Goal: Task Accomplishment & Management: Manage account settings

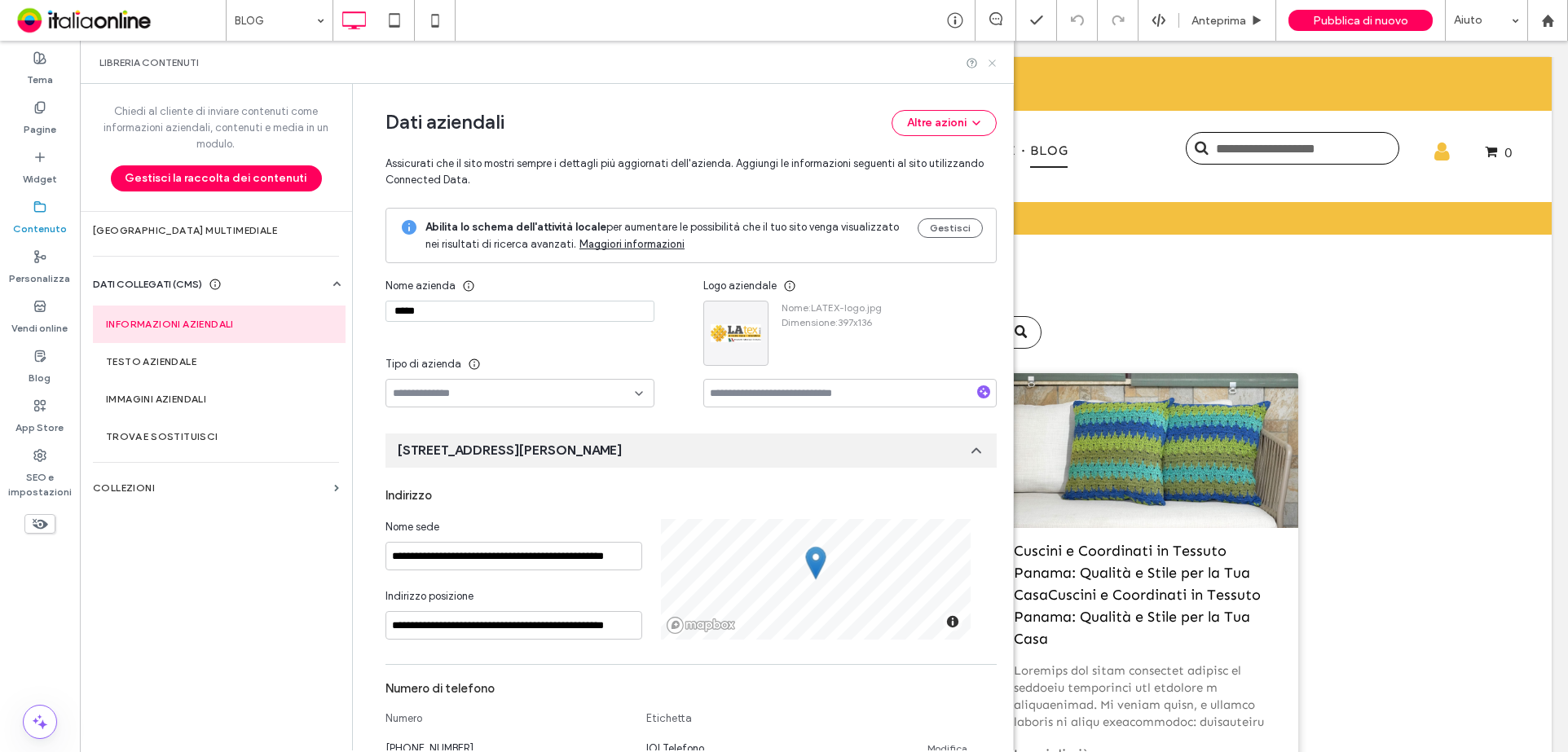
click at [986, 61] on icon at bounding box center [992, 63] width 12 height 12
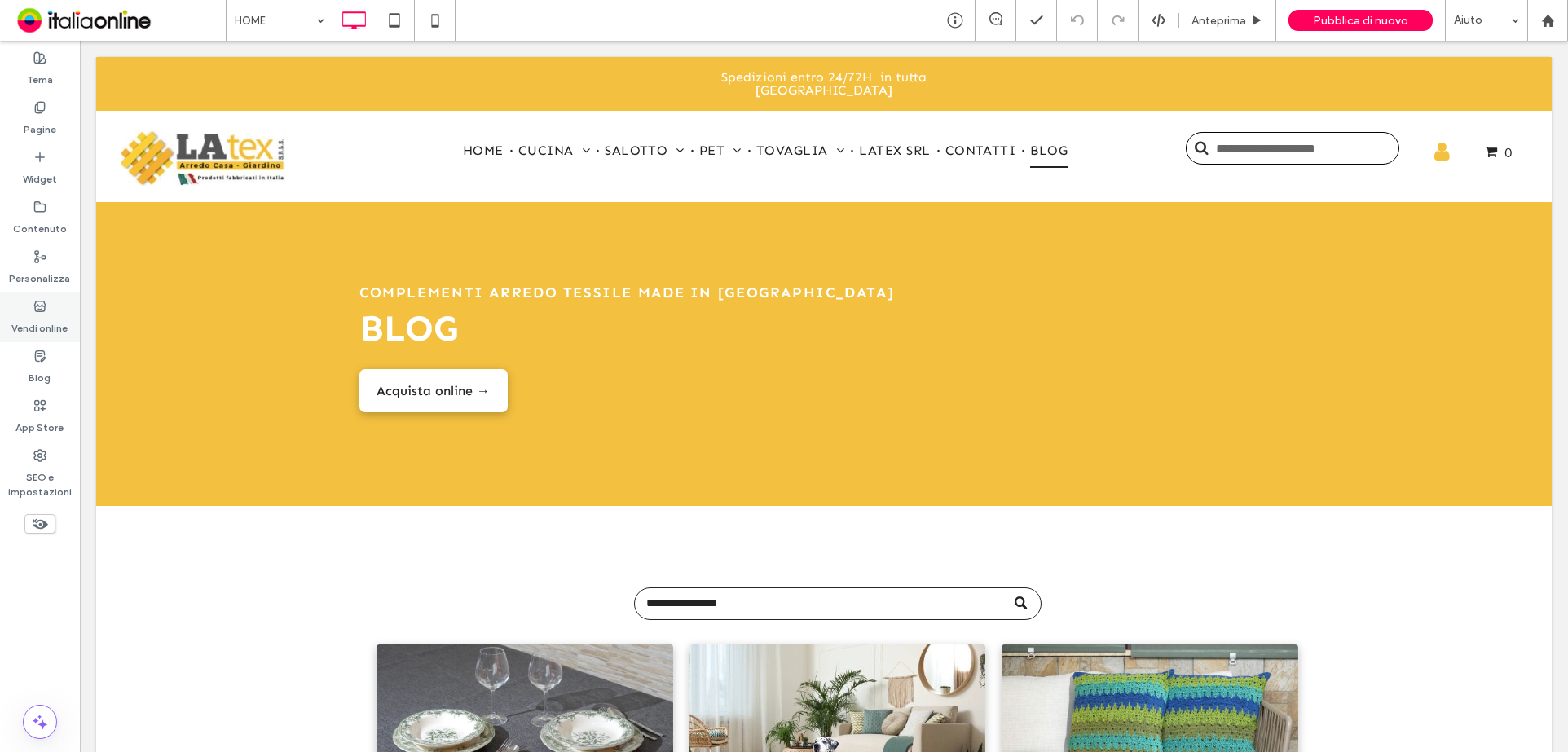
click at [25, 330] on label "Vendi online" at bounding box center [40, 324] width 56 height 23
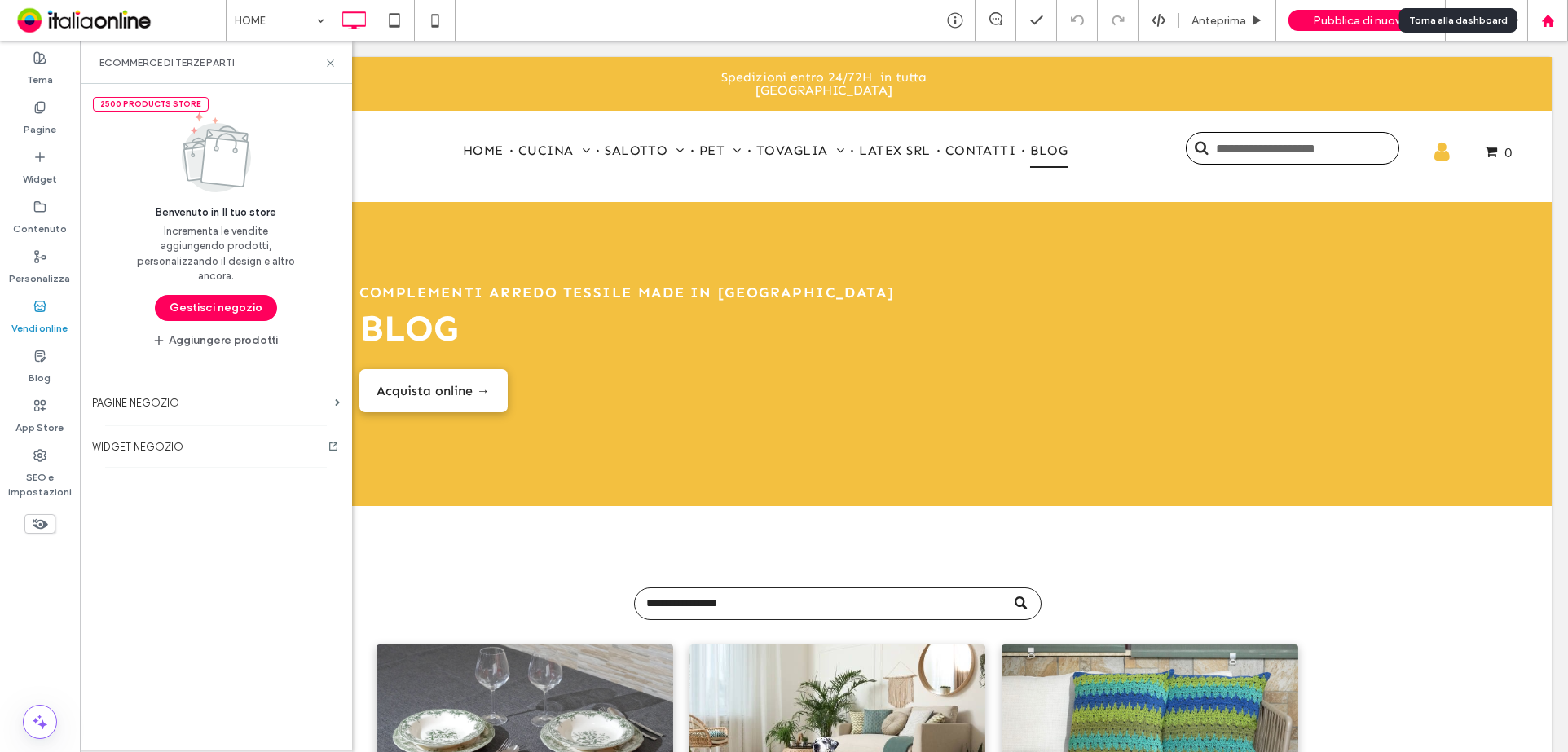
click at [1548, 28] on div at bounding box center [1547, 20] width 41 height 41
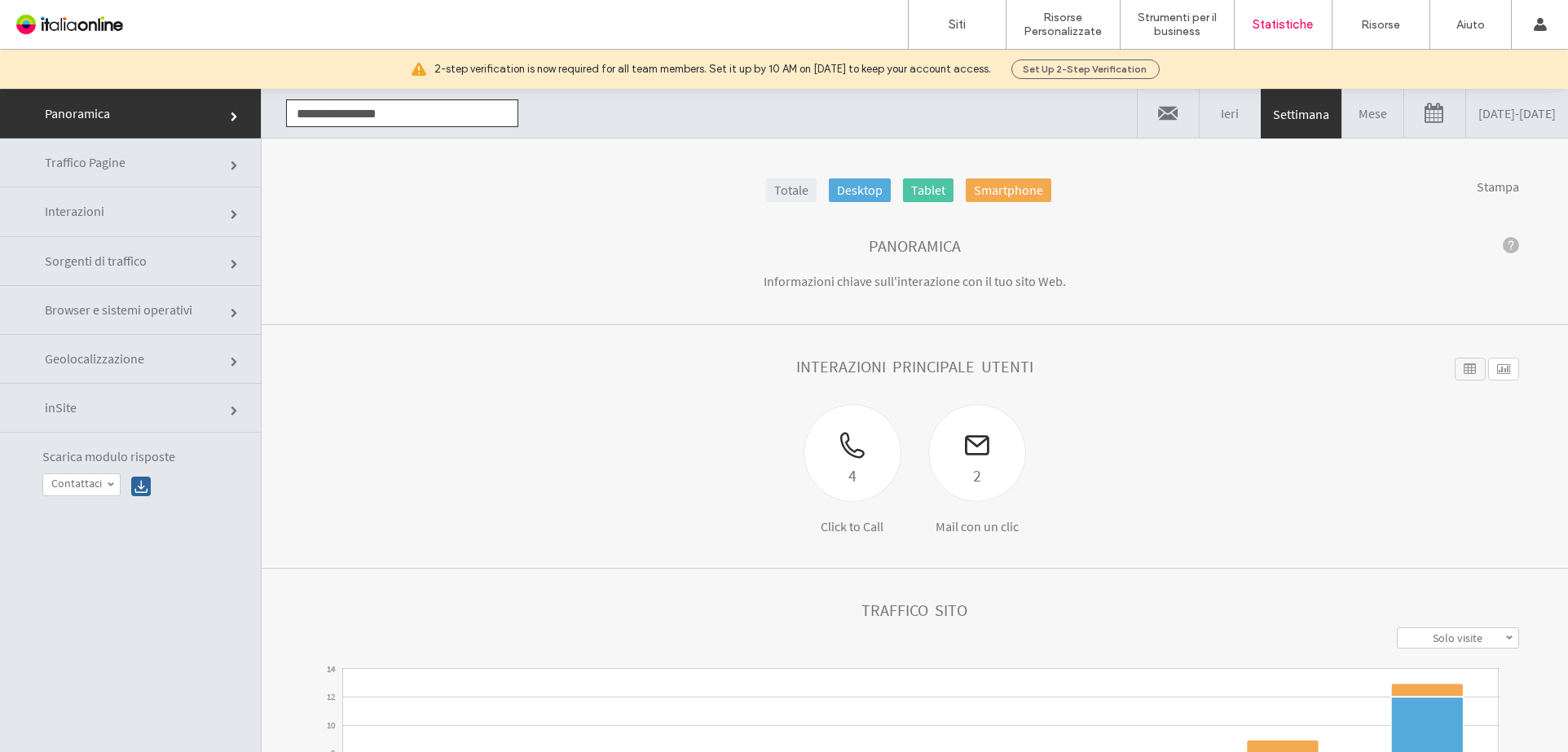
click at [1466, 103] on link "09/10/2025 - 09/17/2025" at bounding box center [1517, 113] width 102 height 49
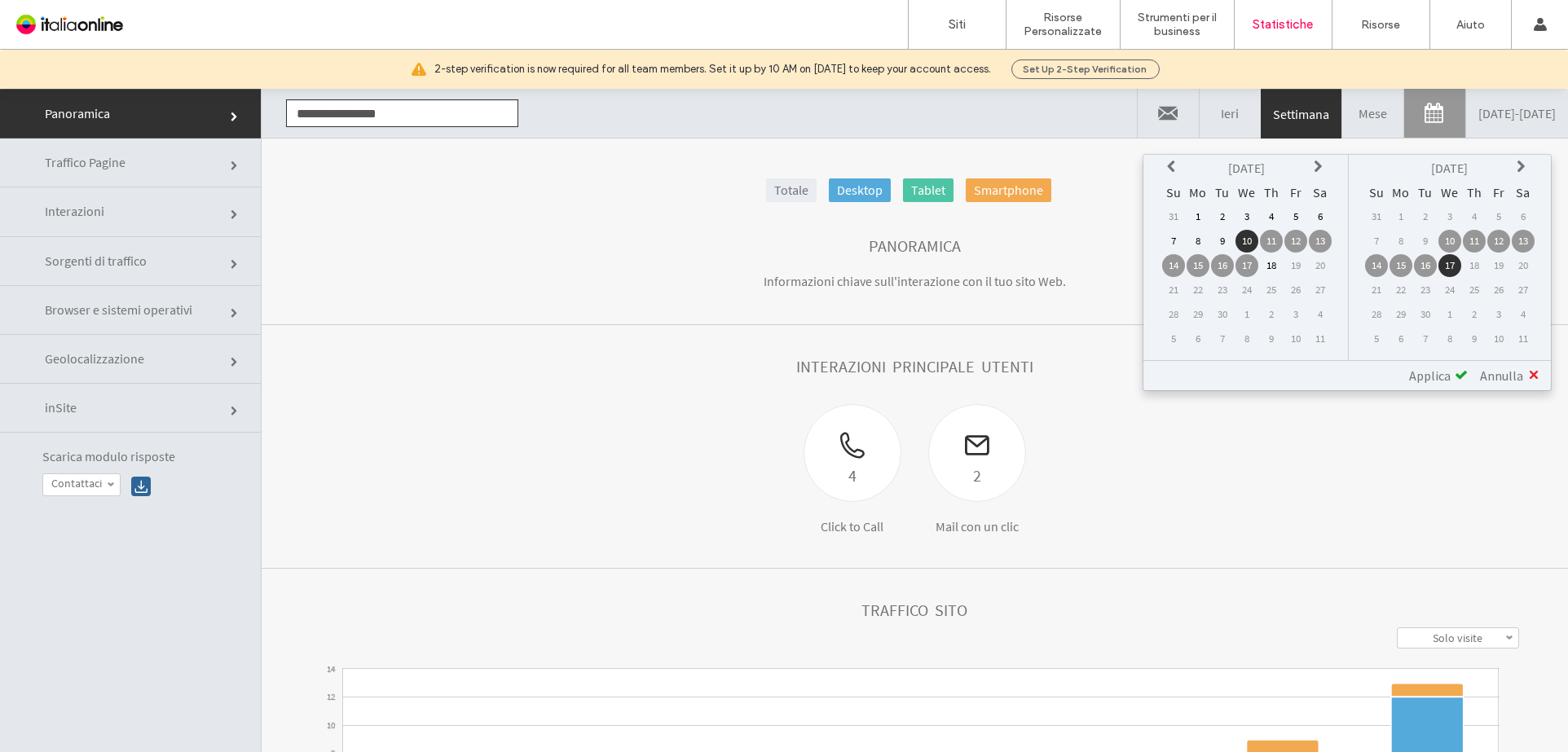
click at [1180, 163] on icon at bounding box center [1174, 166] width 13 height 13
click at [1173, 161] on table "Apr 2025 Su Mo Tu We Th Fr Sa 30 31 1 2 3 4 5 6 7 8 9 10 11 12 13 14 15 16 17 1…" at bounding box center [1246, 253] width 172 height 197
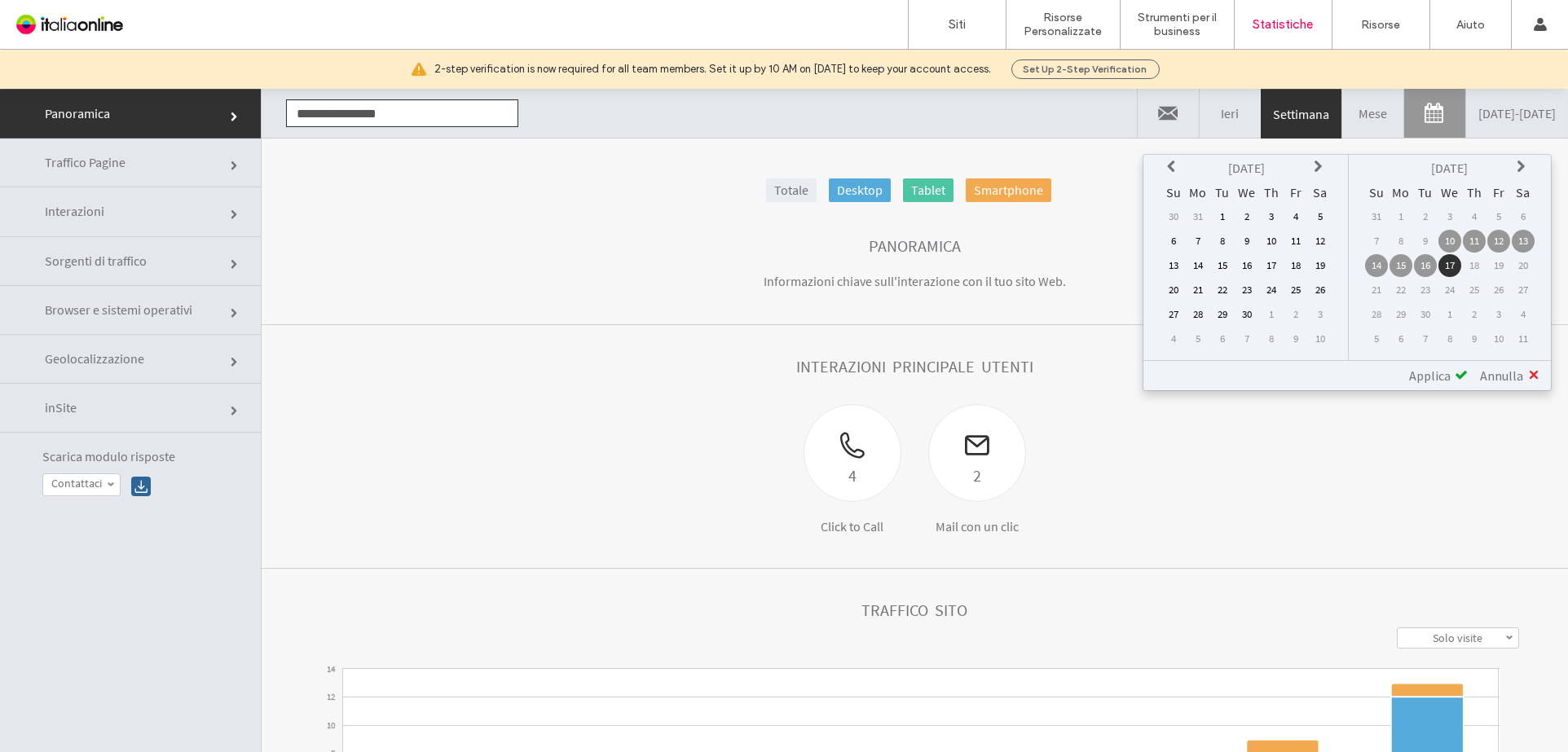
click at [1180, 161] on icon at bounding box center [1174, 166] width 13 height 13
click at [1326, 208] on td "1" at bounding box center [1320, 216] width 23 height 23
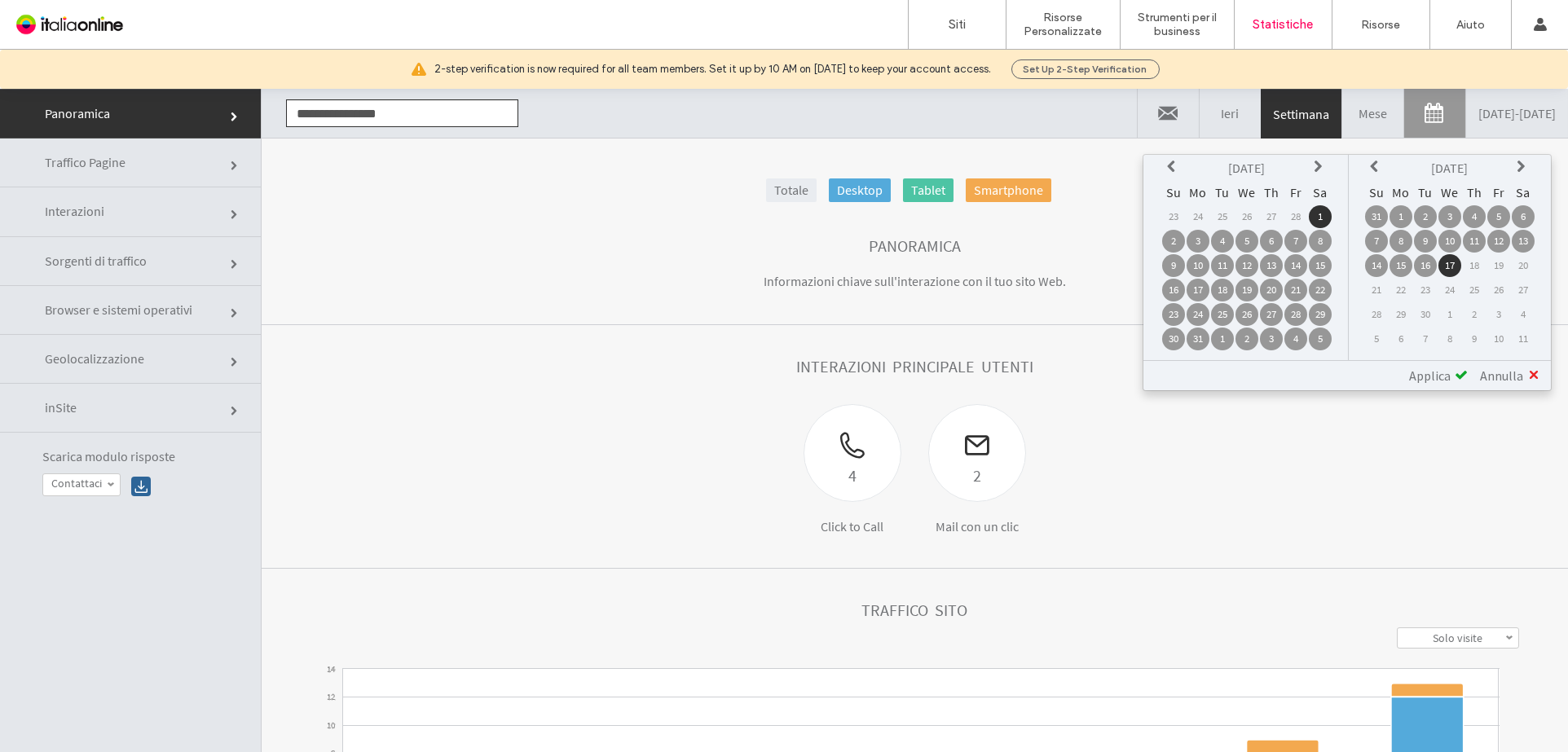
click at [1448, 368] on span "Applica" at bounding box center [1431, 376] width 42 height 16
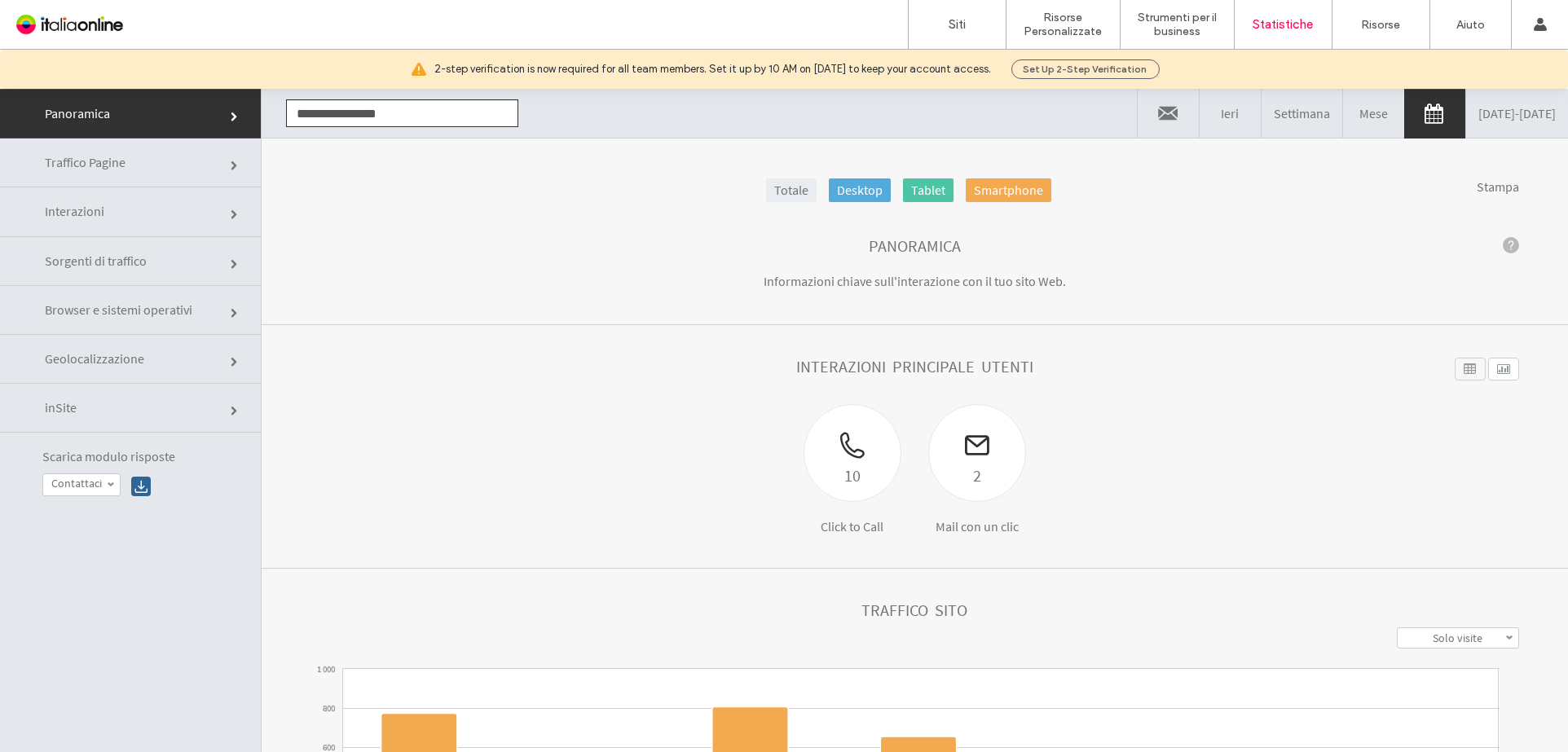
click at [197, 266] on link "Sorgenti di traffico" at bounding box center [131, 261] width 261 height 49
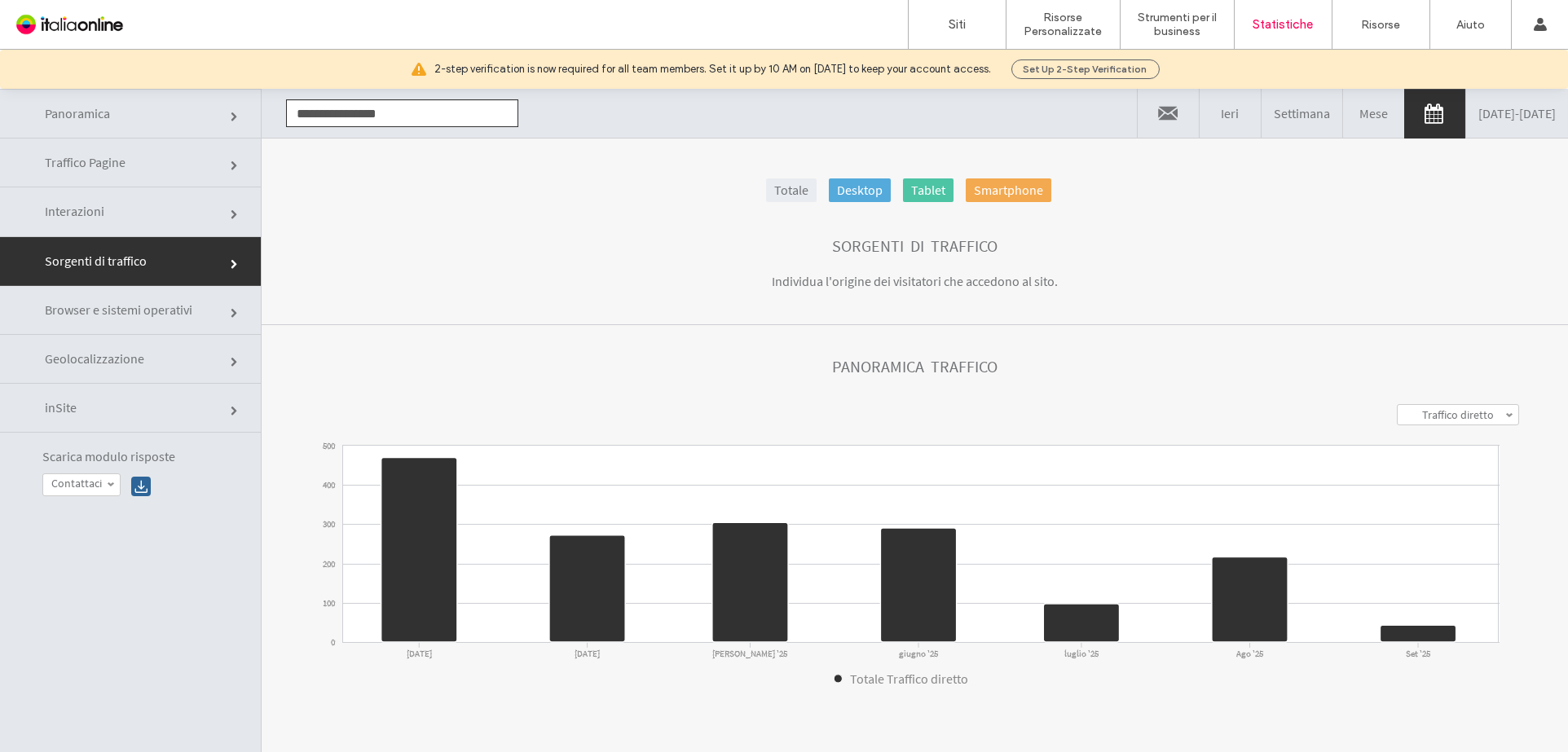
click at [1440, 419] on label "Traffico diretto" at bounding box center [1458, 414] width 72 height 15
click at [1455, 529] on link "Tutti" at bounding box center [1457, 526] width 121 height 20
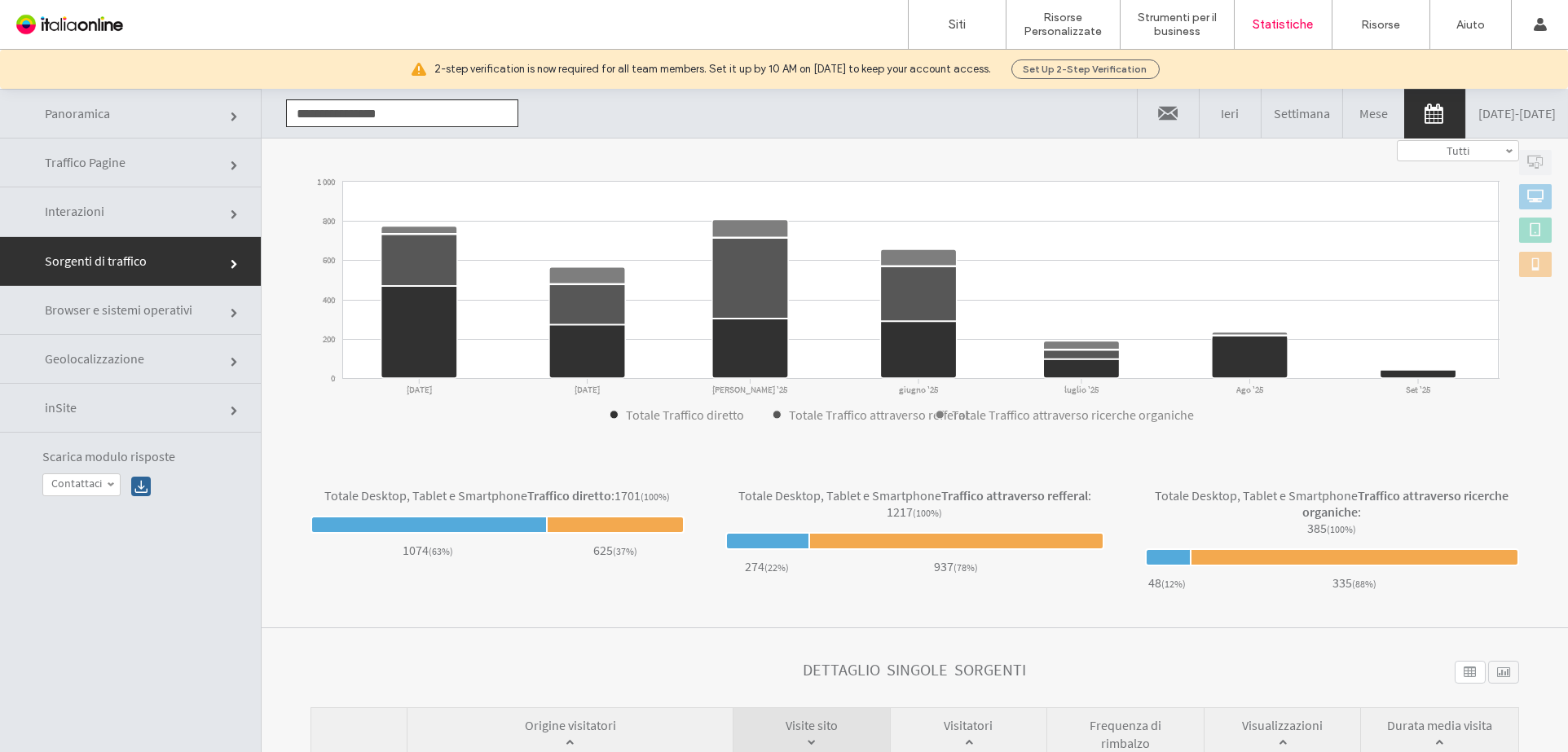
scroll to position [181, 0]
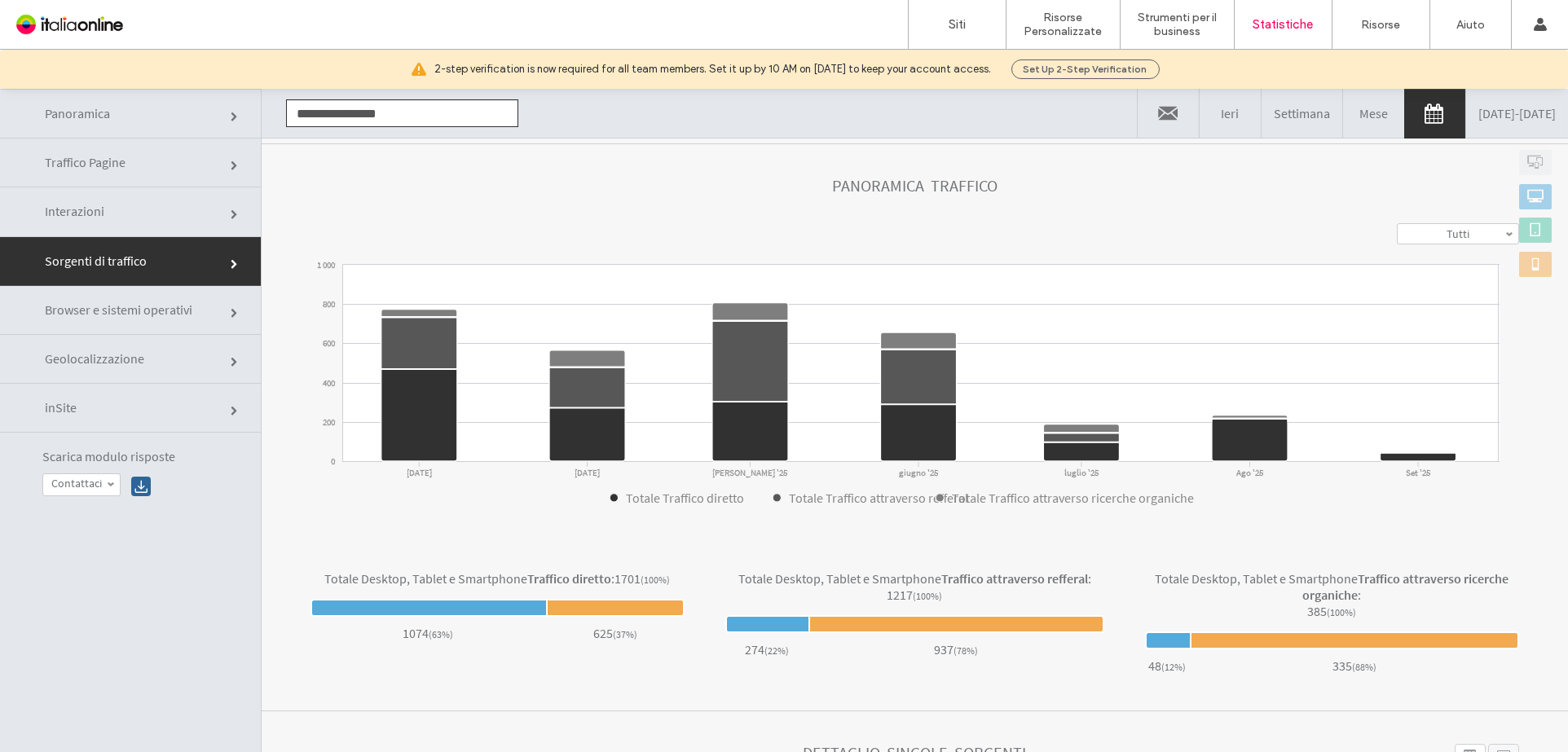
click at [1527, 159] on span at bounding box center [1535, 161] width 16 height 16
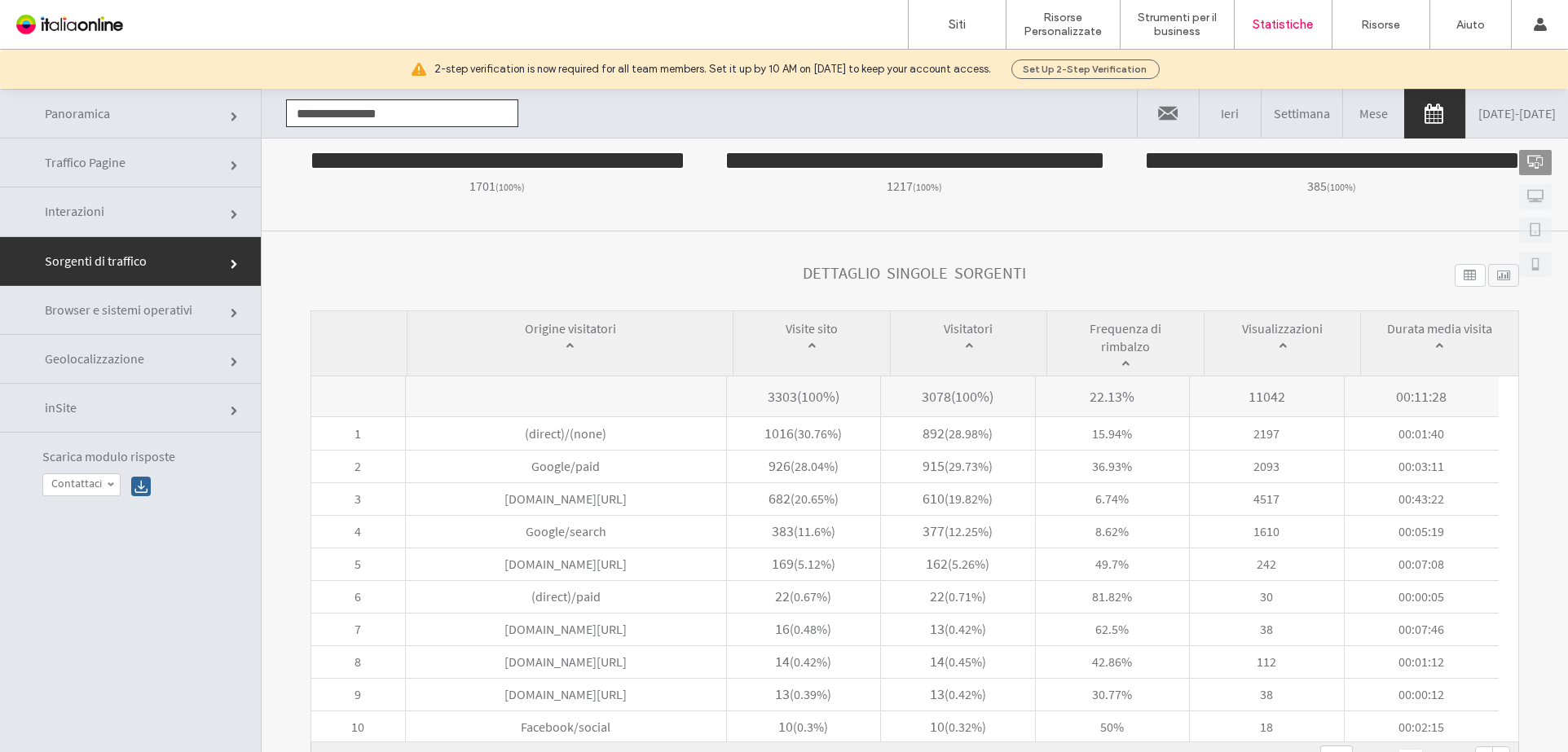
scroll to position [447, 0]
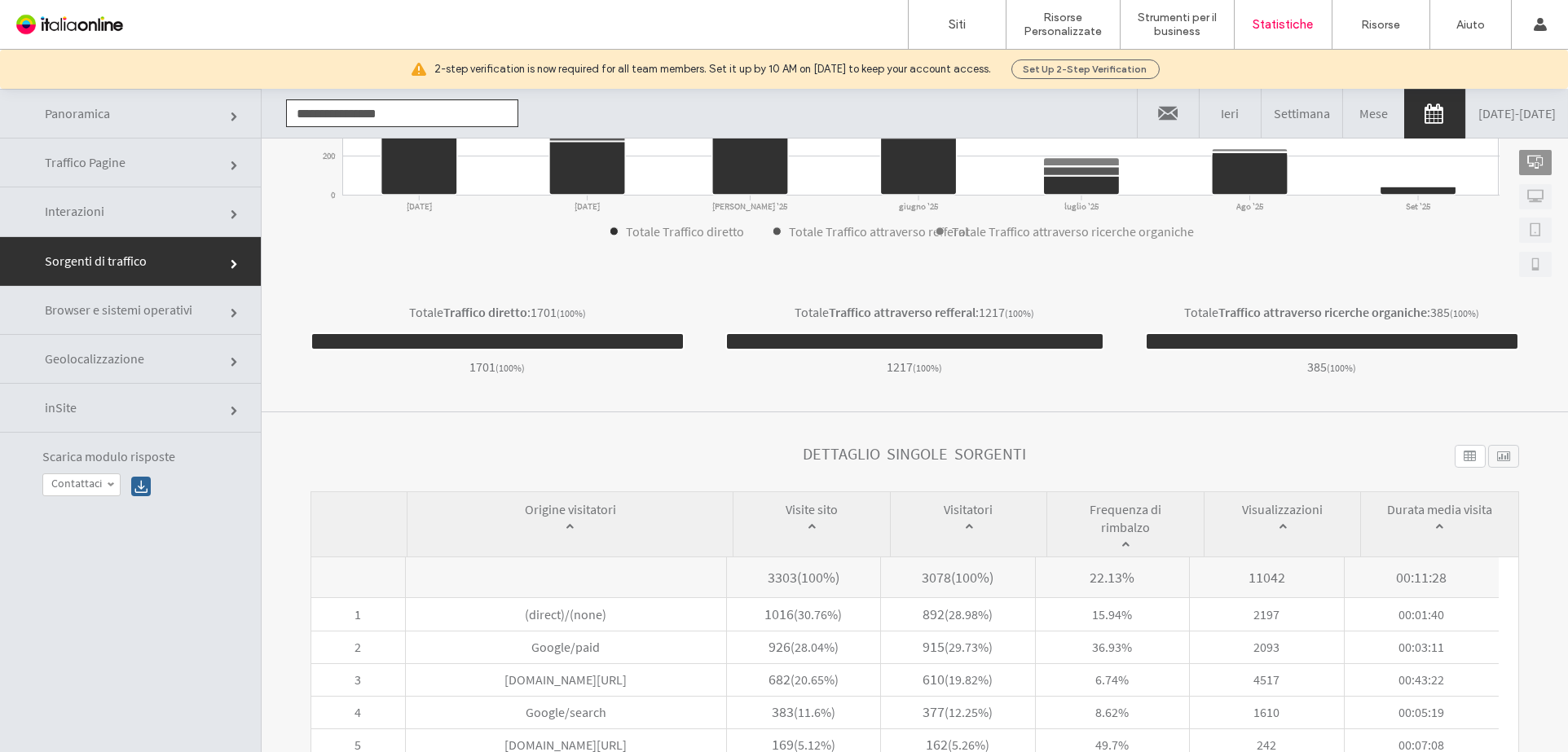
click at [111, 181] on link "Traffico Pagine" at bounding box center [131, 162] width 261 height 49
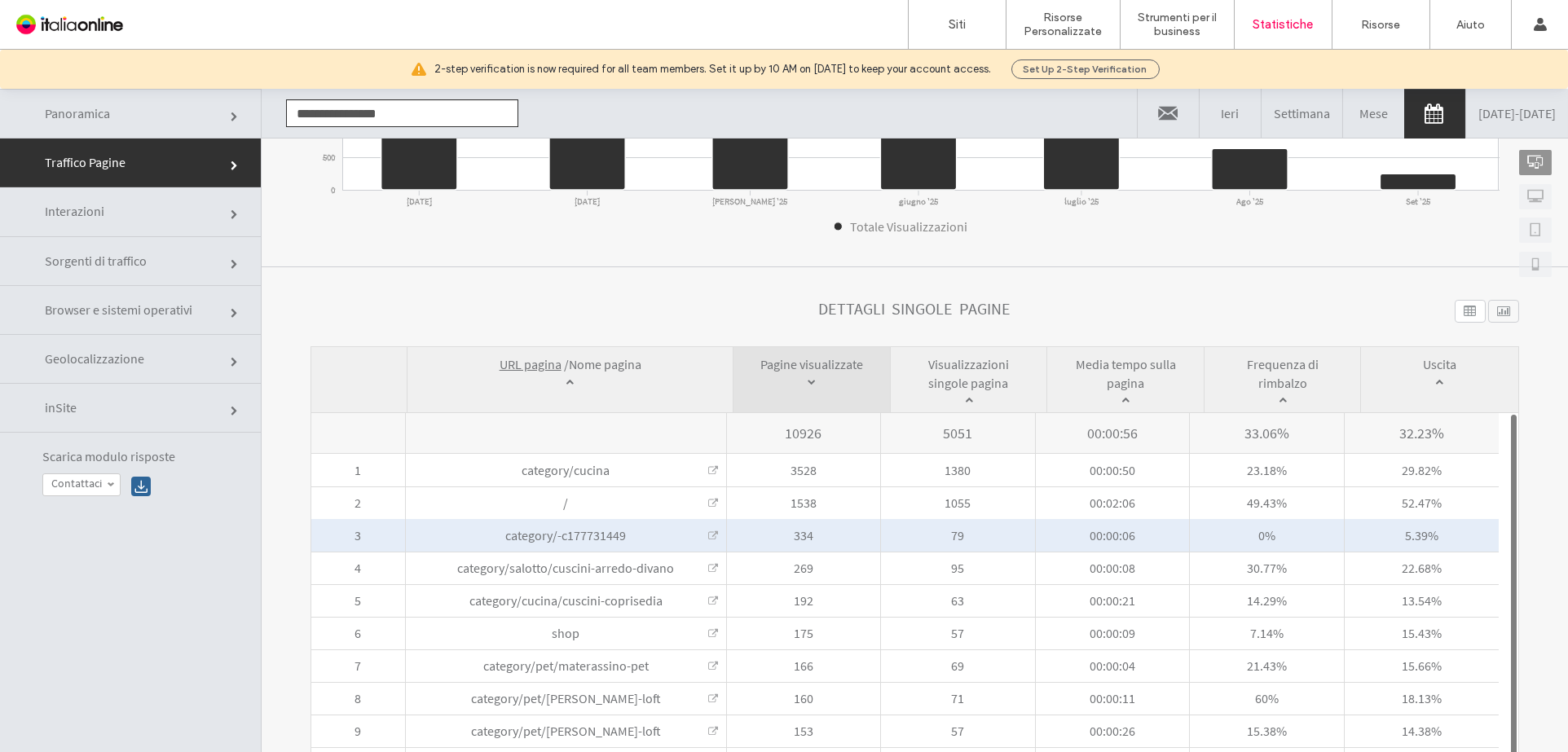
scroll to position [451, 0]
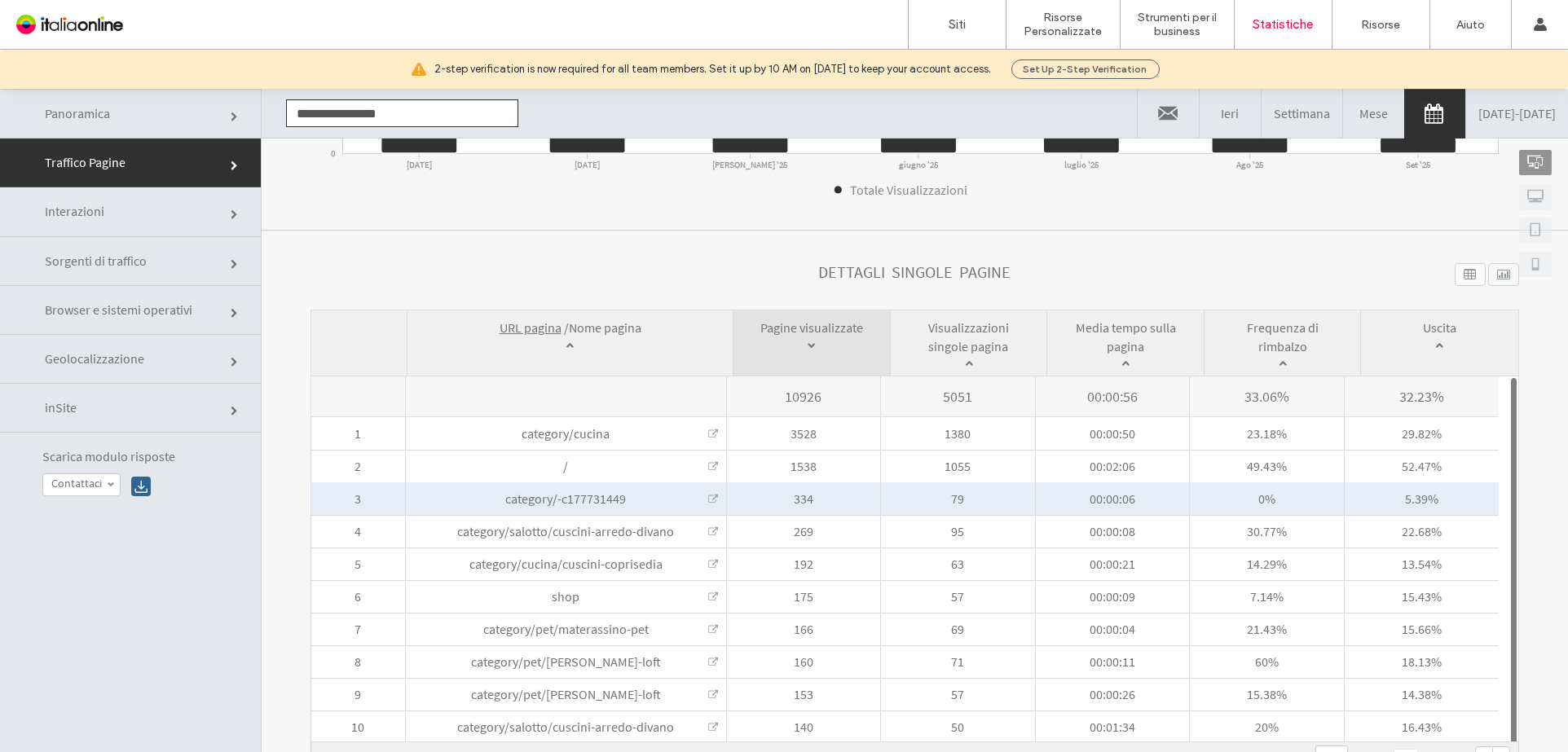
click at [715, 498] on link at bounding box center [713, 500] width 10 height 10
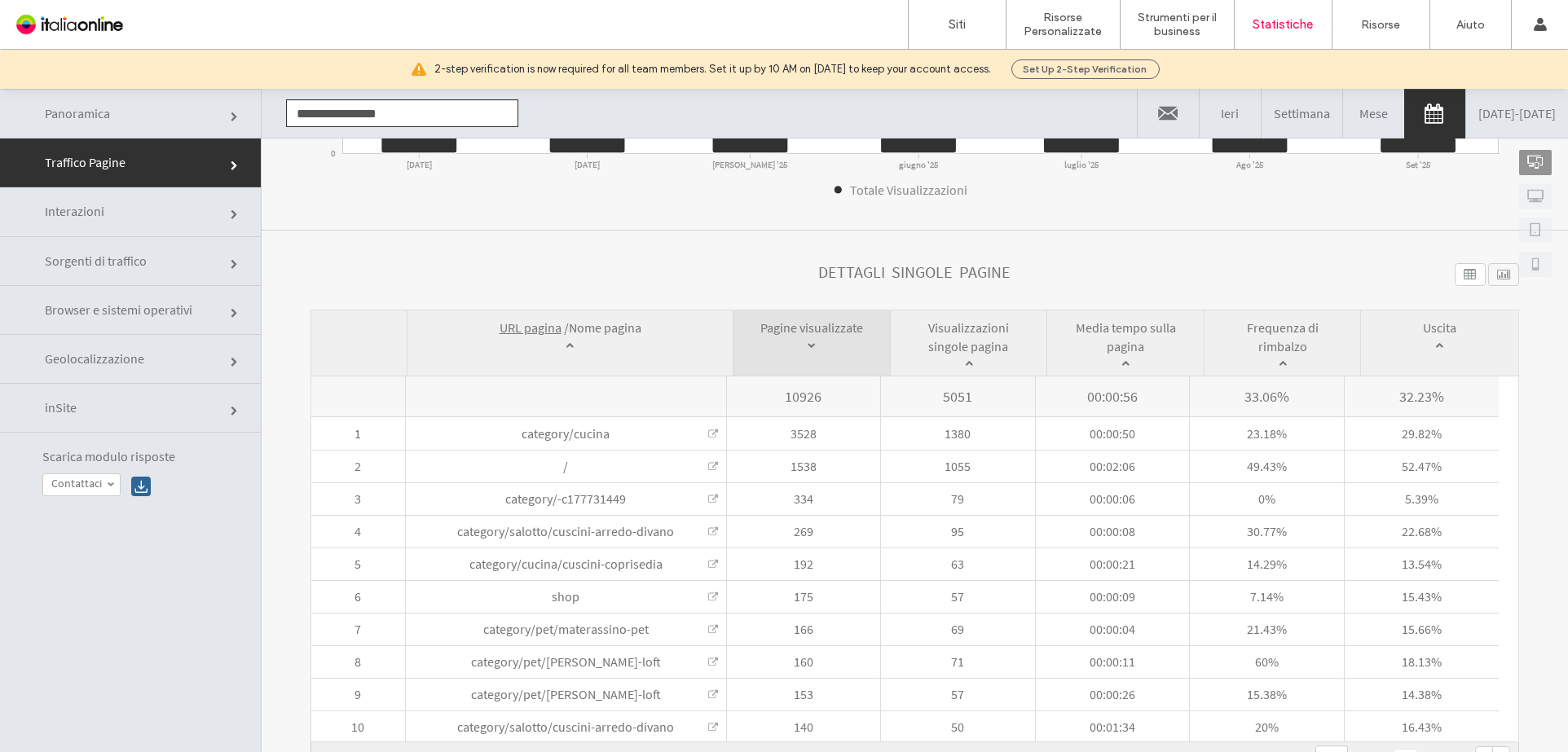
drag, startPoint x: 82, startPoint y: 259, endPoint x: 122, endPoint y: 266, distance: 40.6
click at [82, 259] on span "Sorgenti di traffico" at bounding box center [96, 261] width 102 height 16
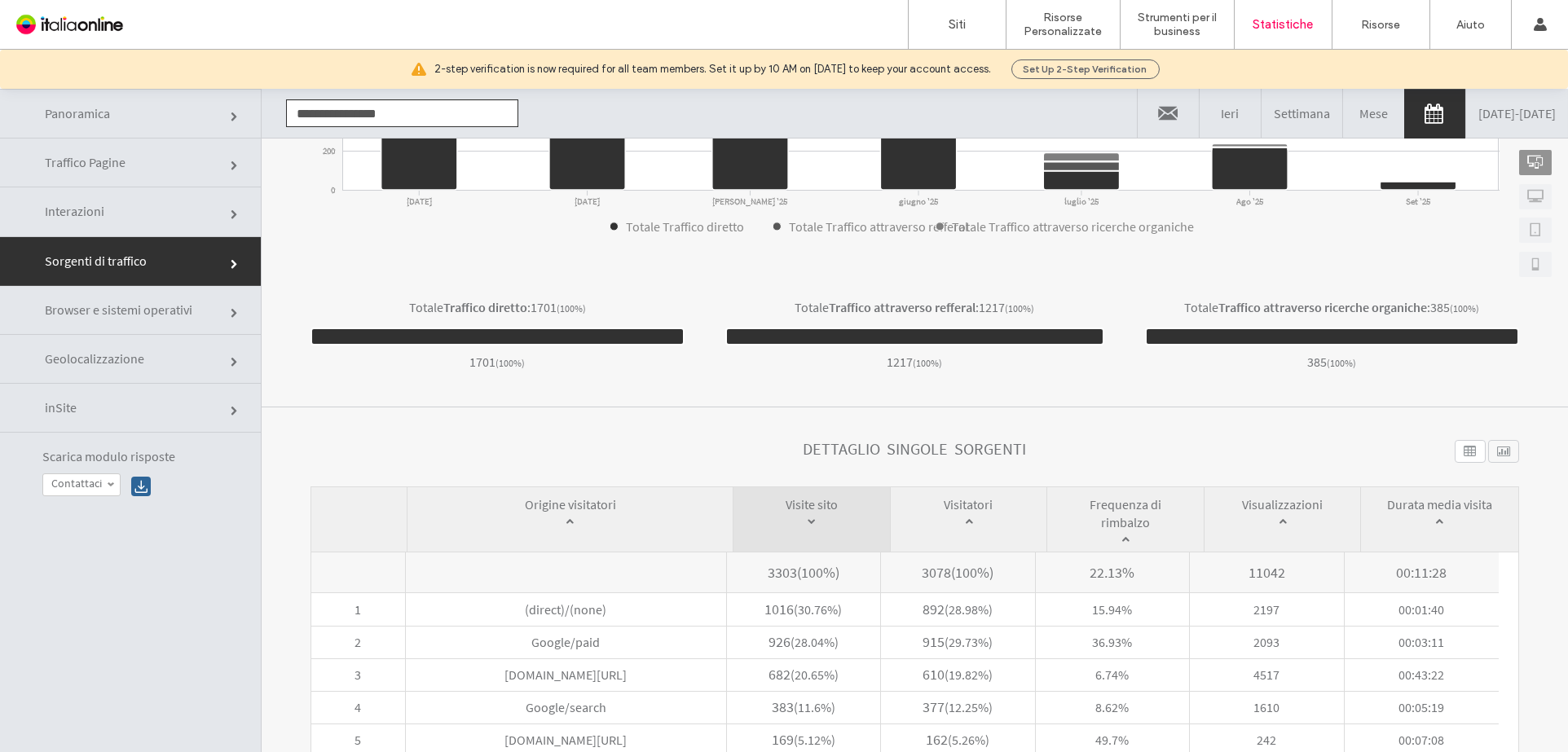
scroll to position [544, 0]
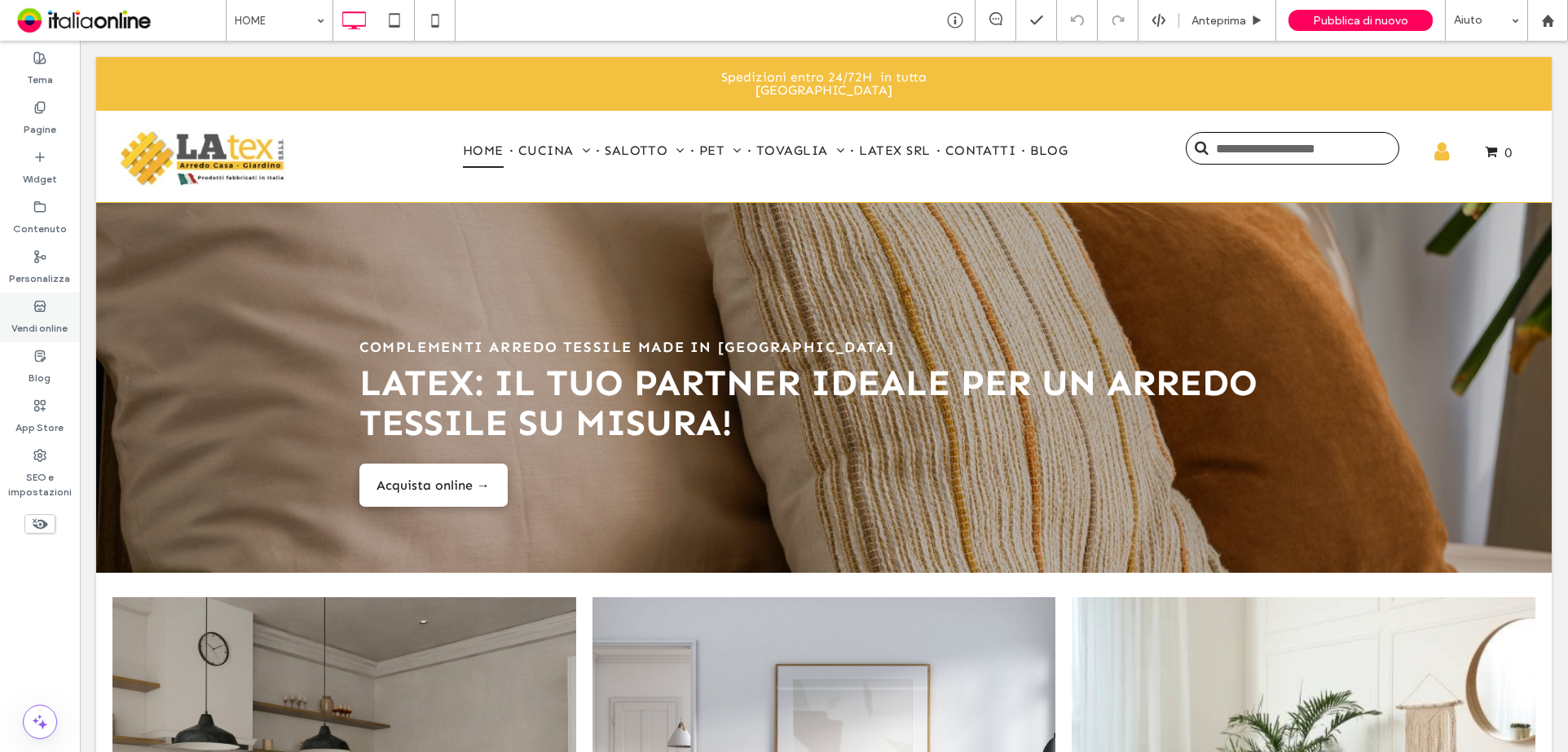
click at [24, 316] on label "Vendi online" at bounding box center [40, 324] width 56 height 23
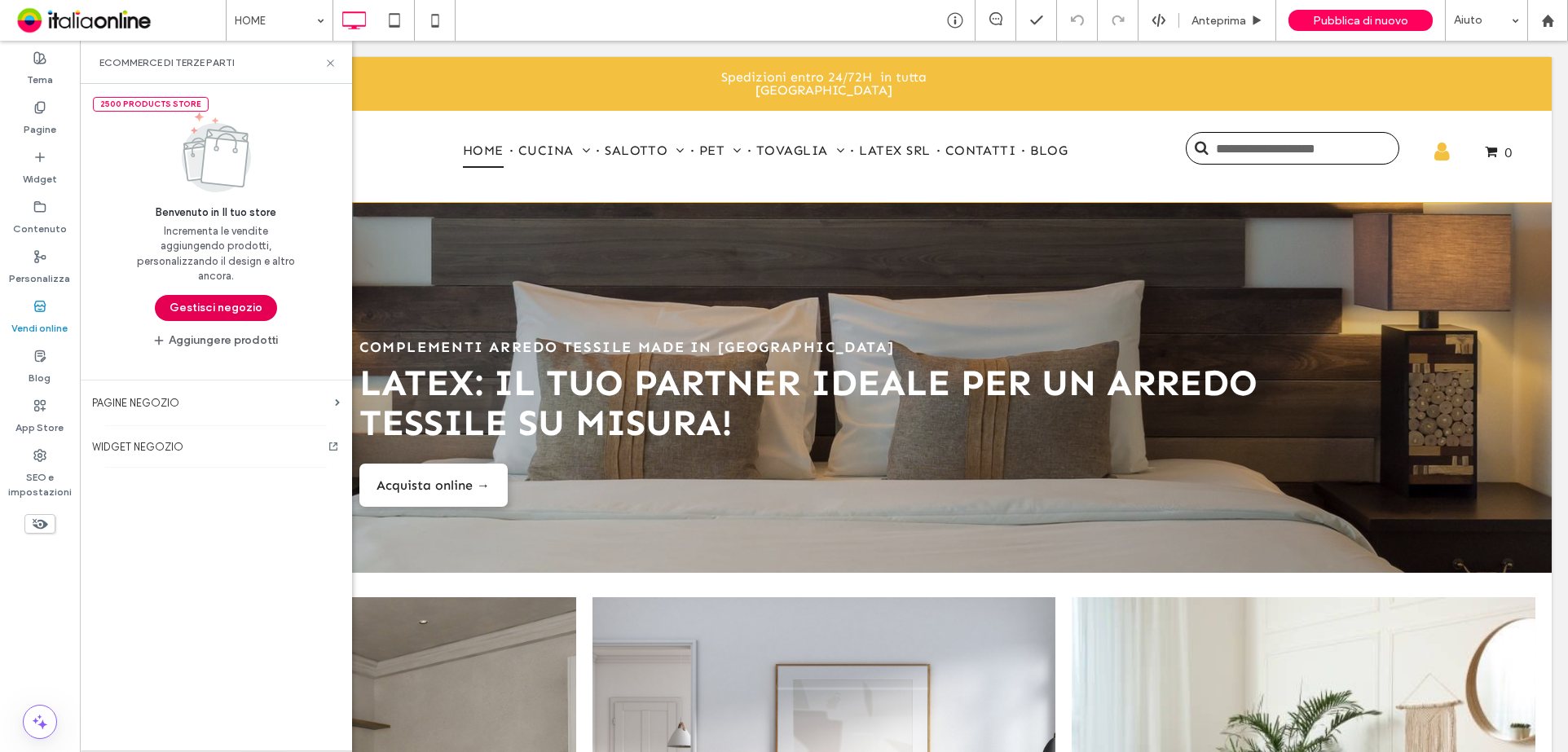
click at [221, 303] on button "Gestisci negozio" at bounding box center [215, 308] width 123 height 26
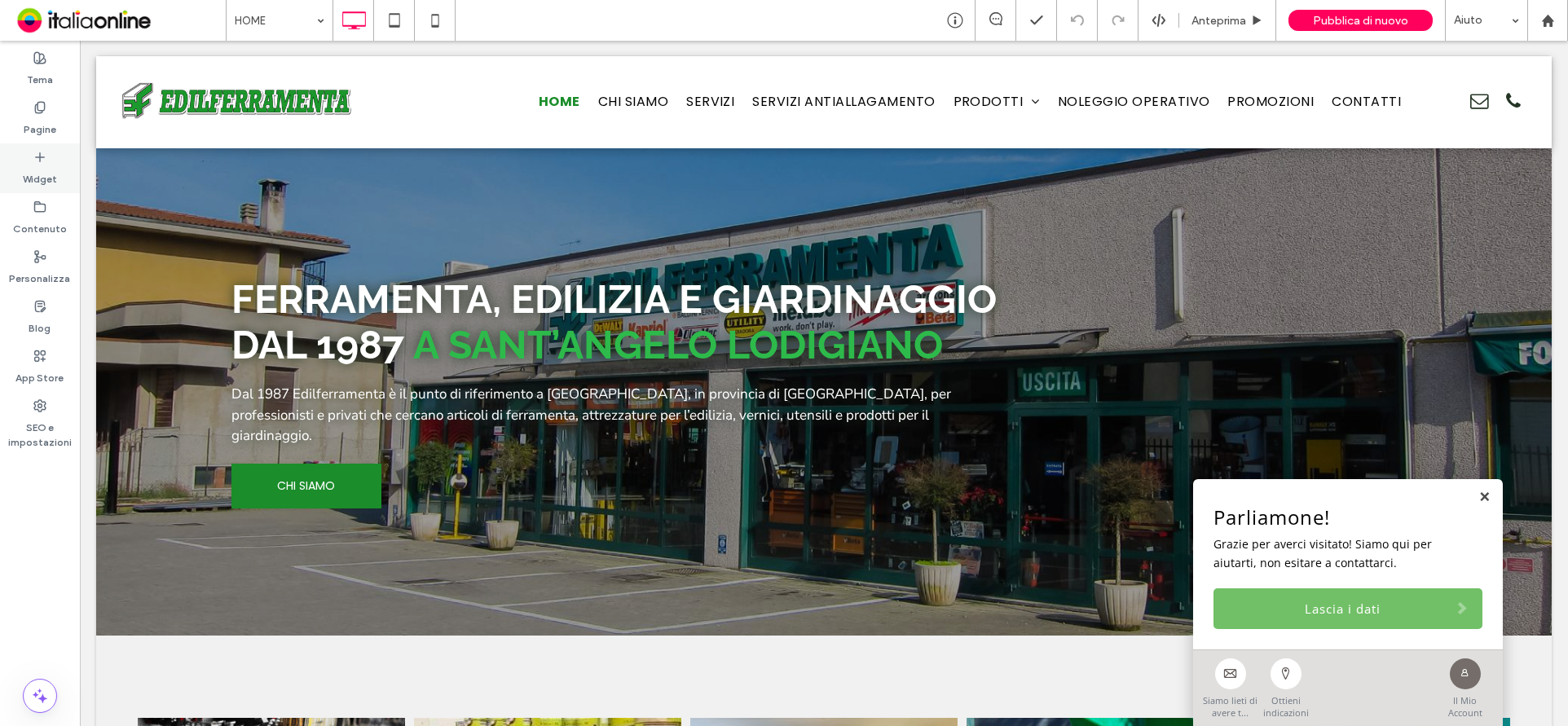
click at [44, 153] on icon at bounding box center [40, 156] width 13 height 13
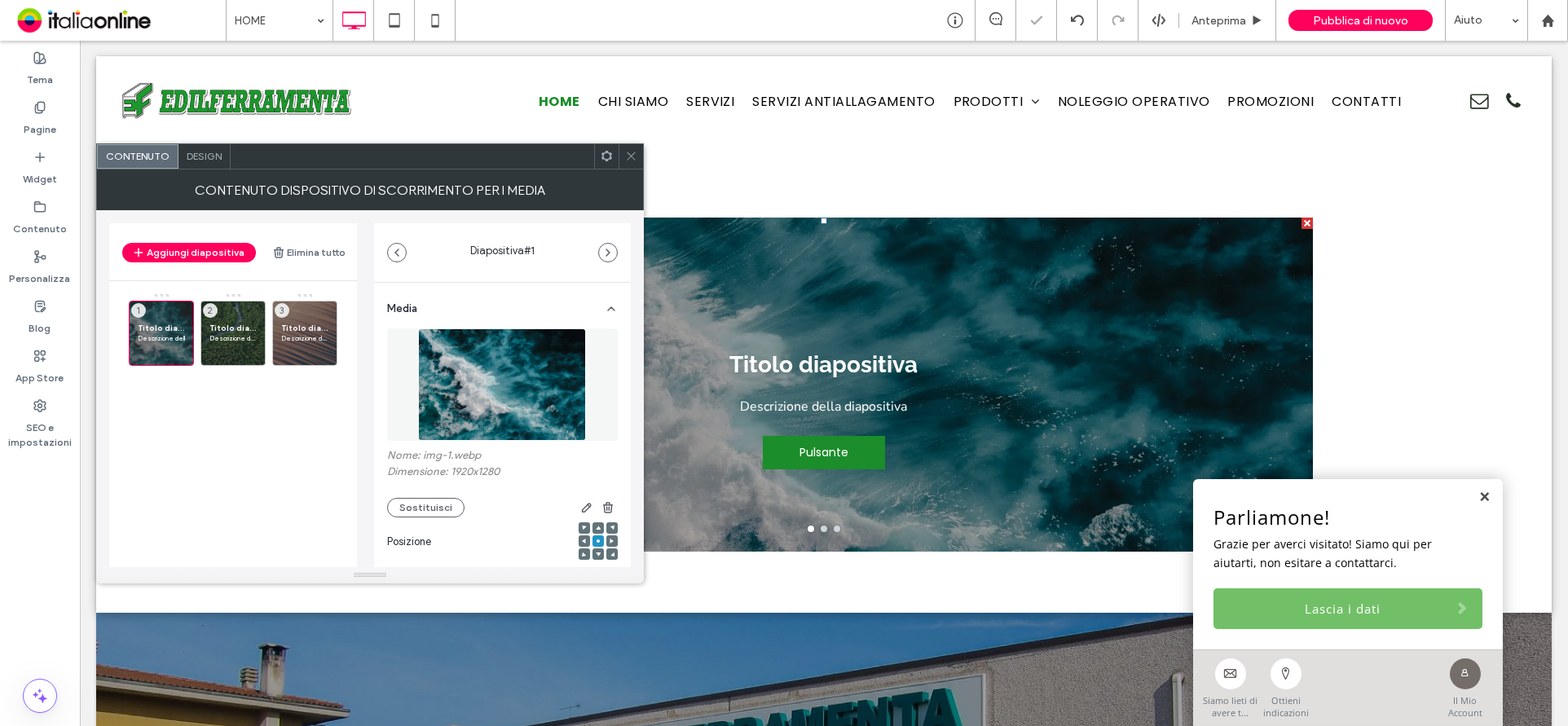
drag, startPoint x: 636, startPoint y: 157, endPoint x: 475, endPoint y: 155, distance: 161.0
click at [636, 157] on icon at bounding box center [632, 156] width 12 height 12
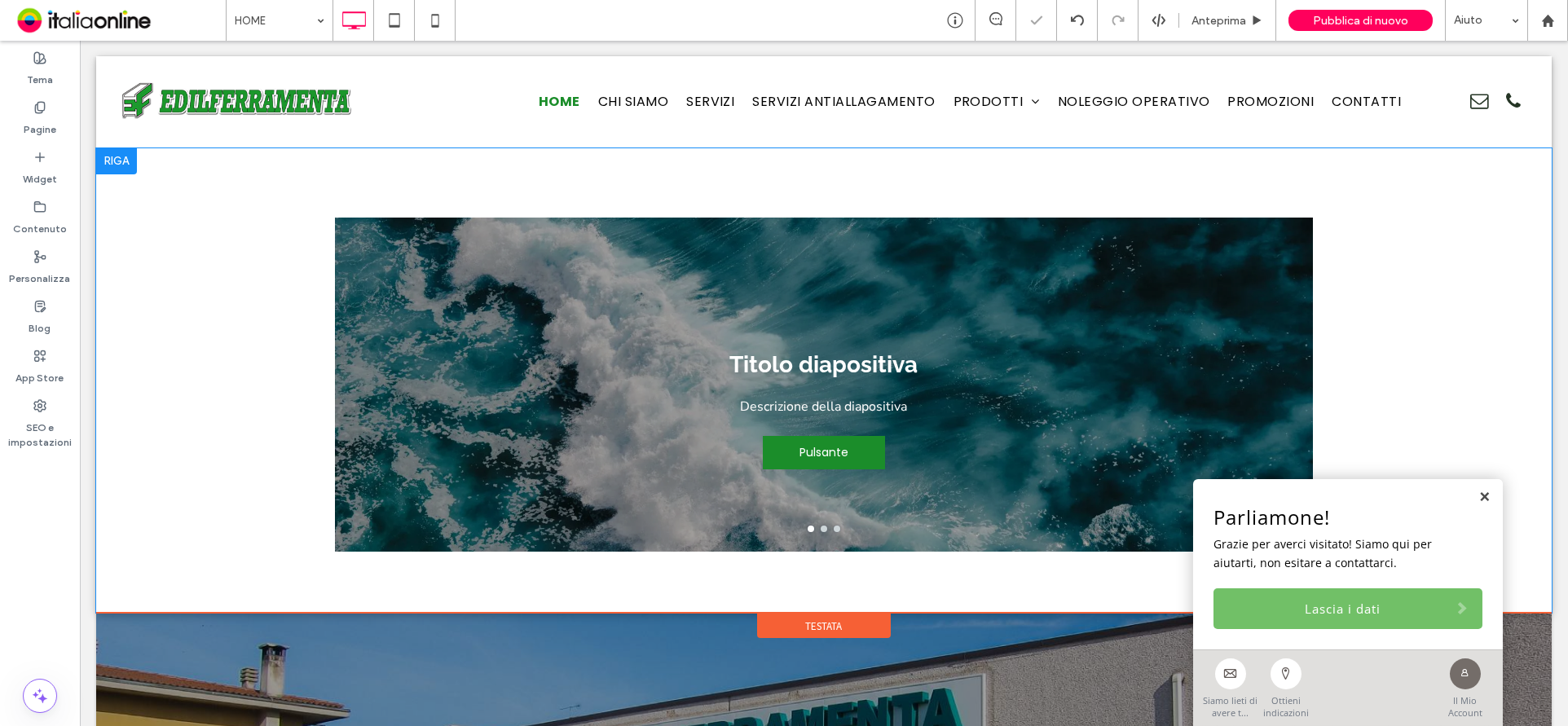
click at [112, 148] on div at bounding box center [117, 161] width 41 height 26
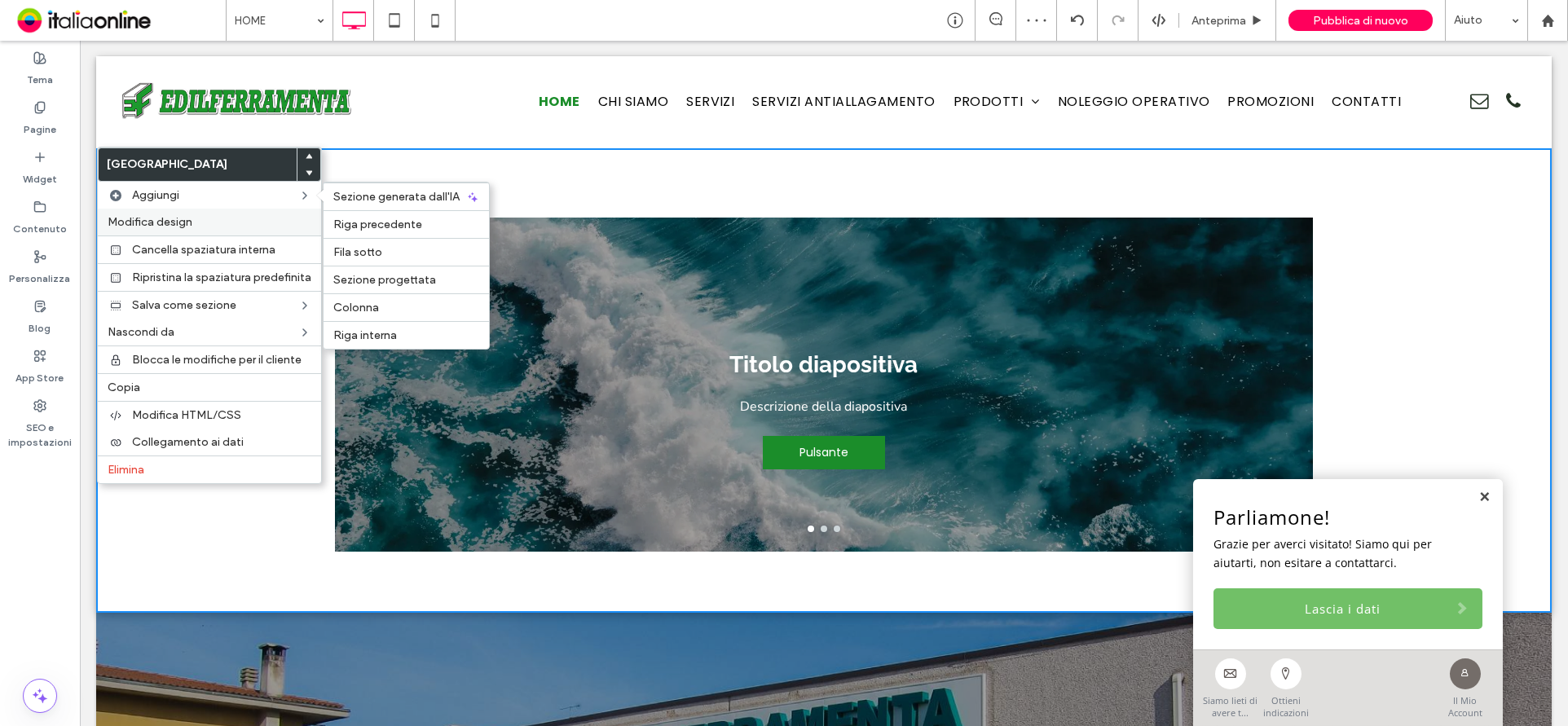
click at [189, 218] on span "Modifica design" at bounding box center [149, 222] width 85 height 14
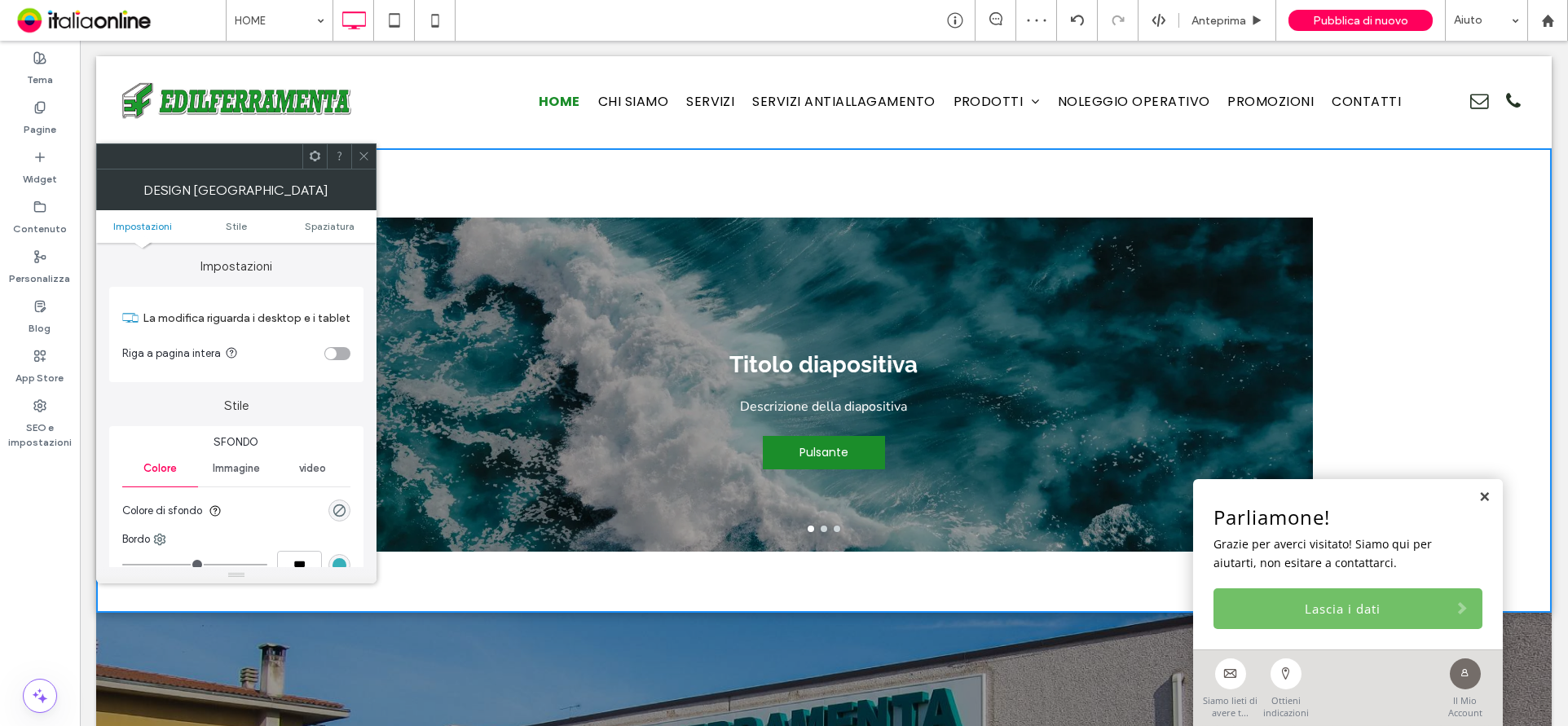
drag, startPoint x: 334, startPoint y: 348, endPoint x: 348, endPoint y: 293, distance: 56.8
click at [334, 348] on div "toggle" at bounding box center [330, 353] width 11 height 11
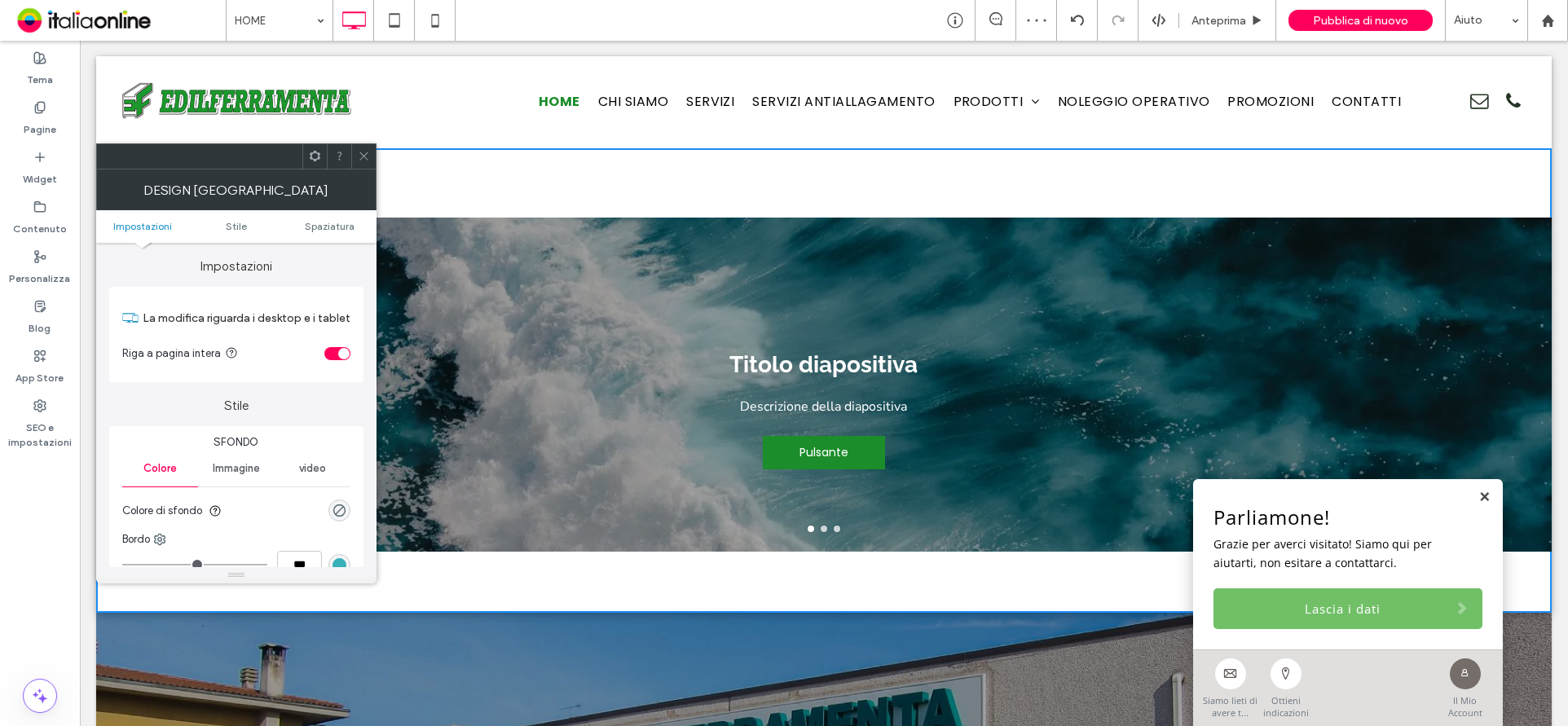
click at [316, 231] on ul "Impostazioni Stile Spaziatura" at bounding box center [236, 226] width 280 height 33
click at [308, 226] on span "Spaziatura" at bounding box center [330, 226] width 50 height 12
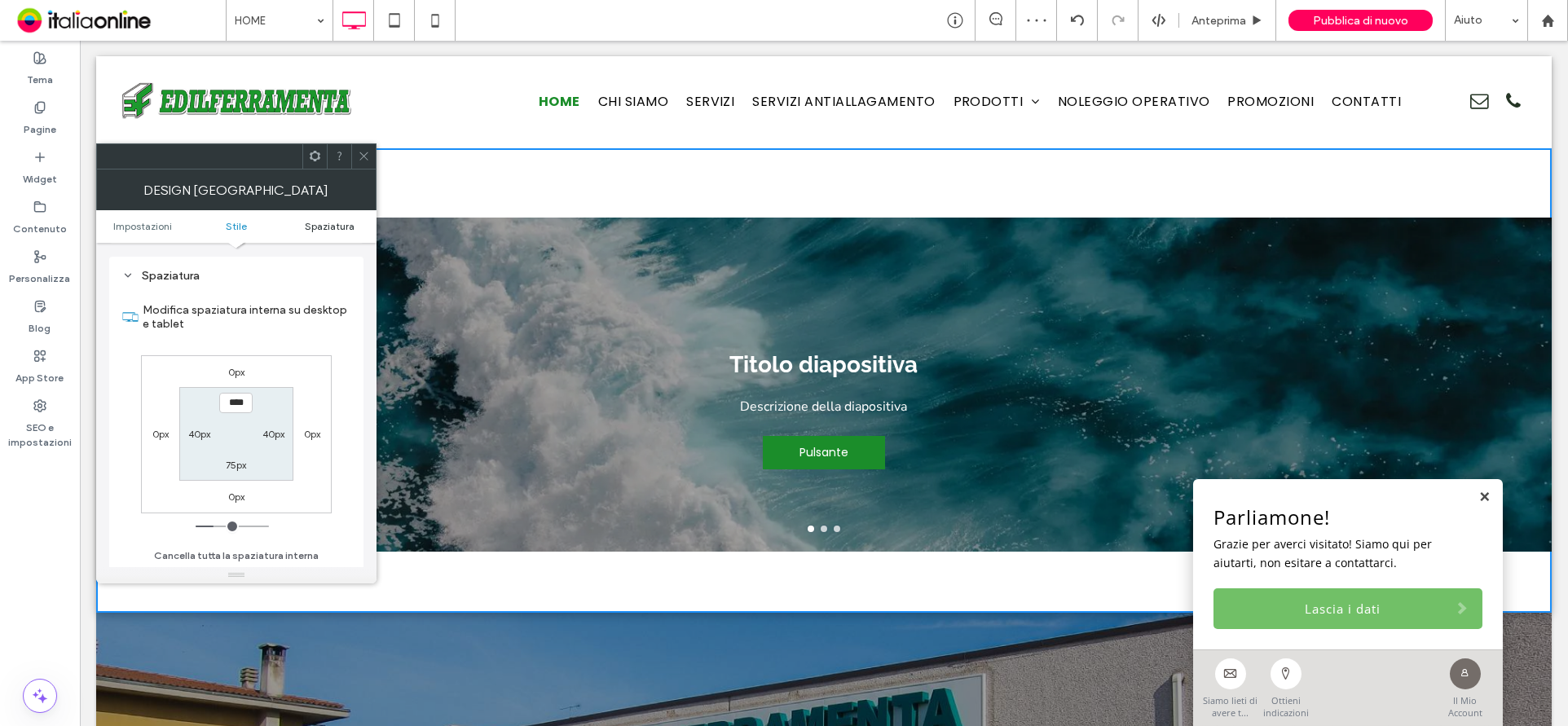
scroll to position [409, 0]
type input "***"
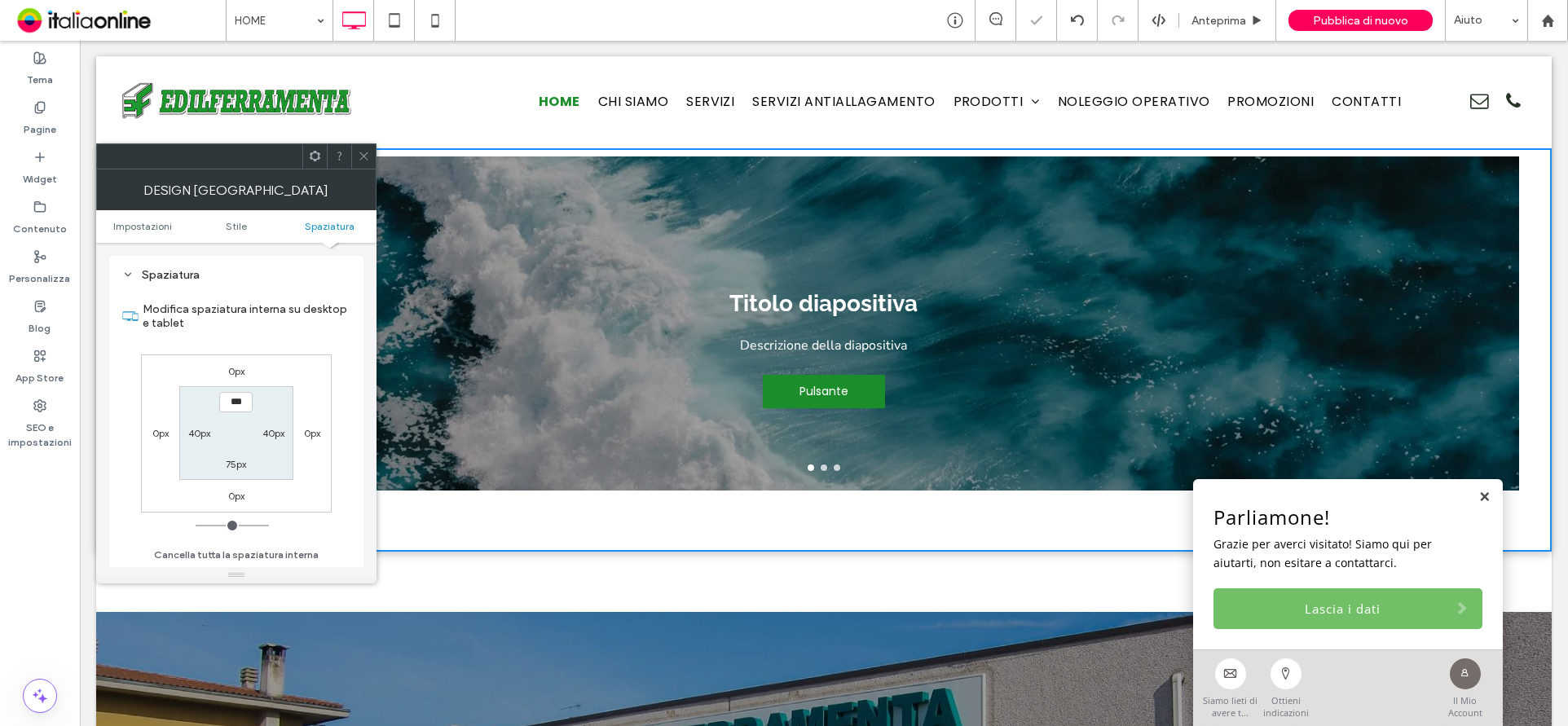
click at [244, 464] on label "75px" at bounding box center [236, 464] width 20 height 12
type input "**"
type input "*"
type input "***"
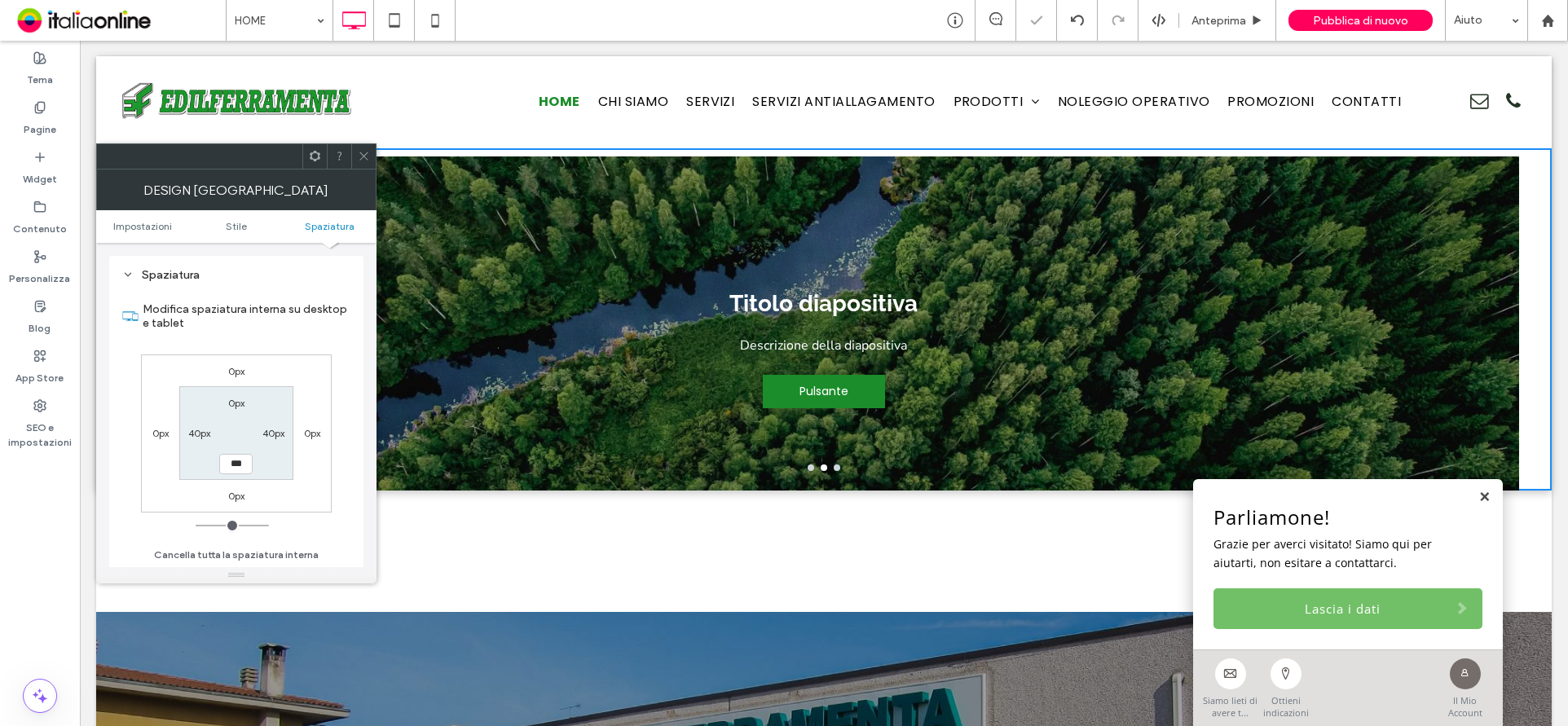
click at [365, 150] on icon at bounding box center [364, 156] width 12 height 12
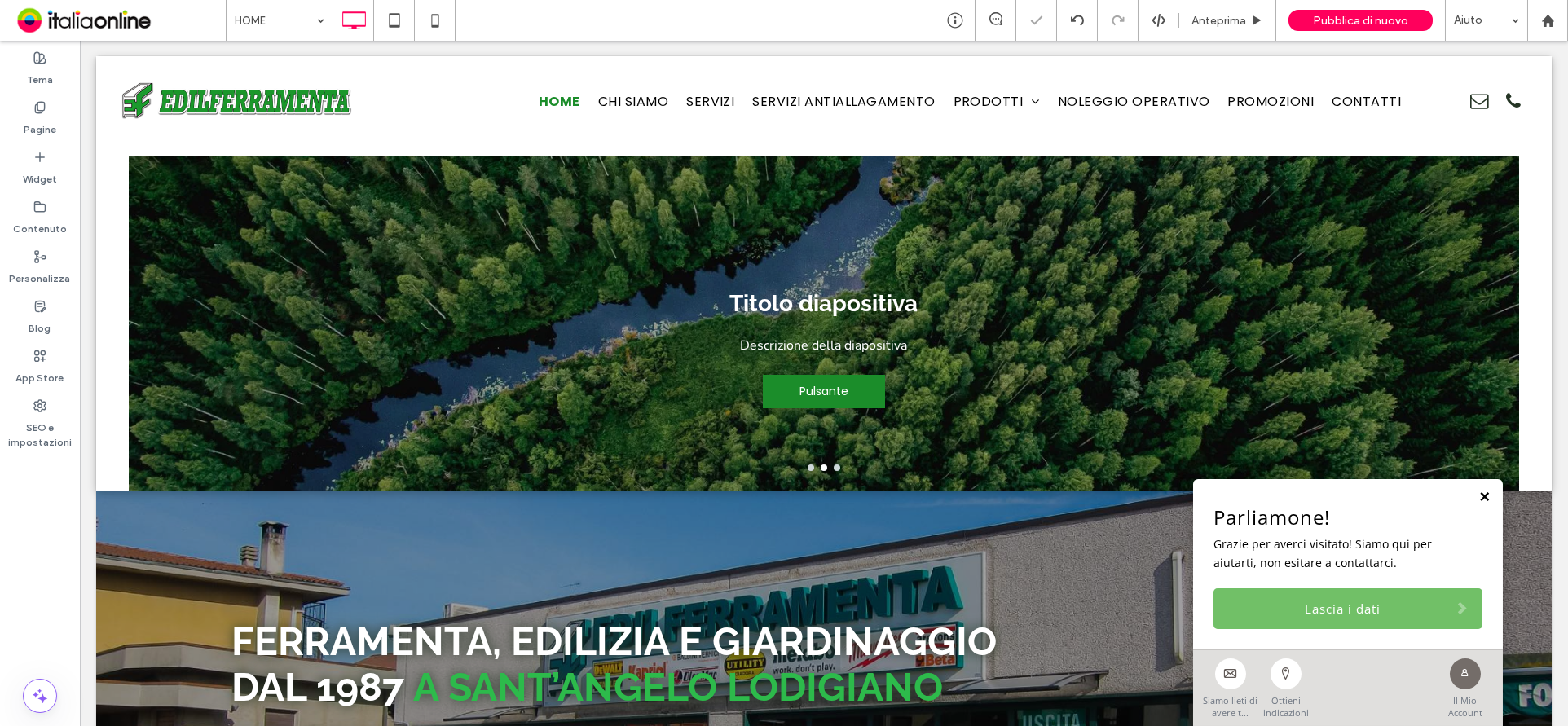
click at [1478, 501] on link at bounding box center [1484, 498] width 12 height 14
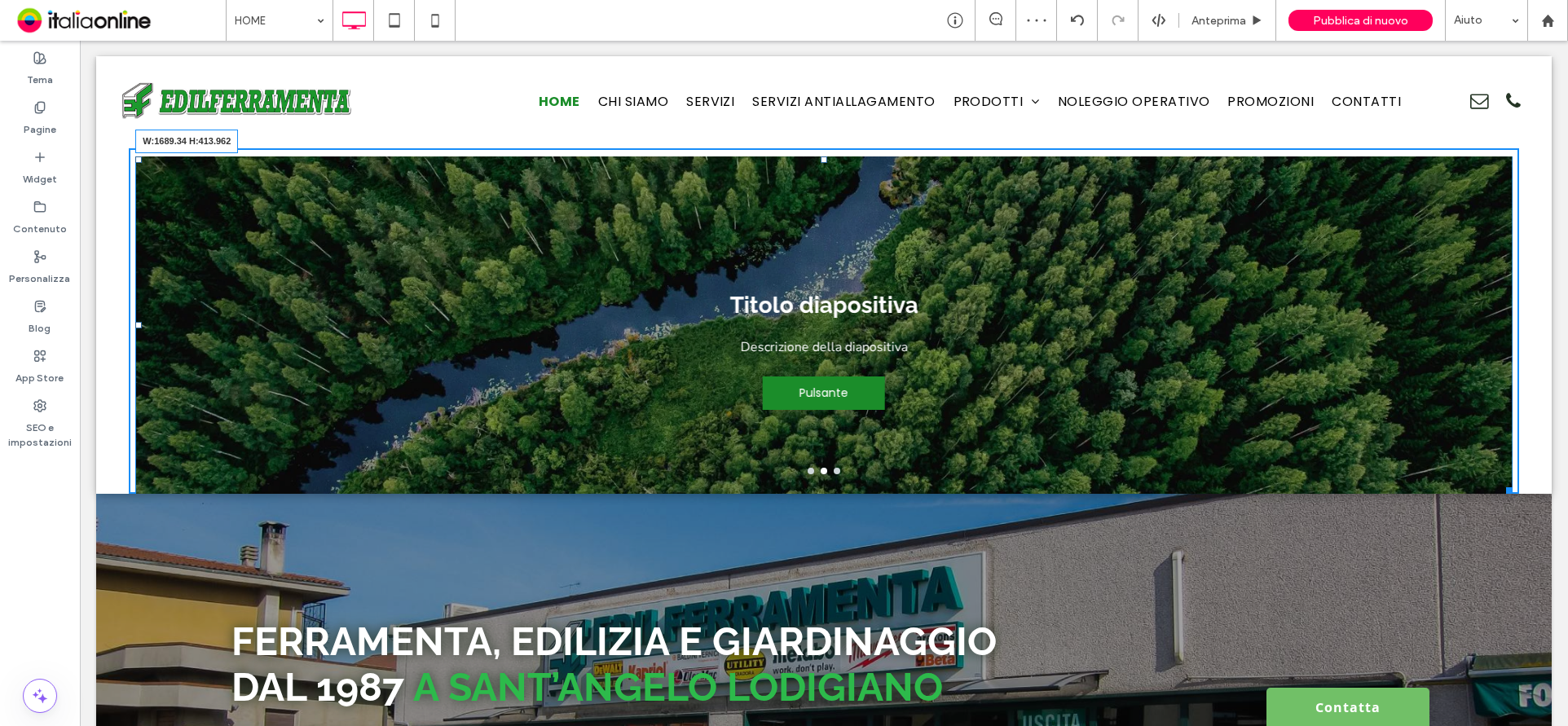
drag, startPoint x: 1503, startPoint y: 480, endPoint x: 1558, endPoint y: 483, distance: 55.1
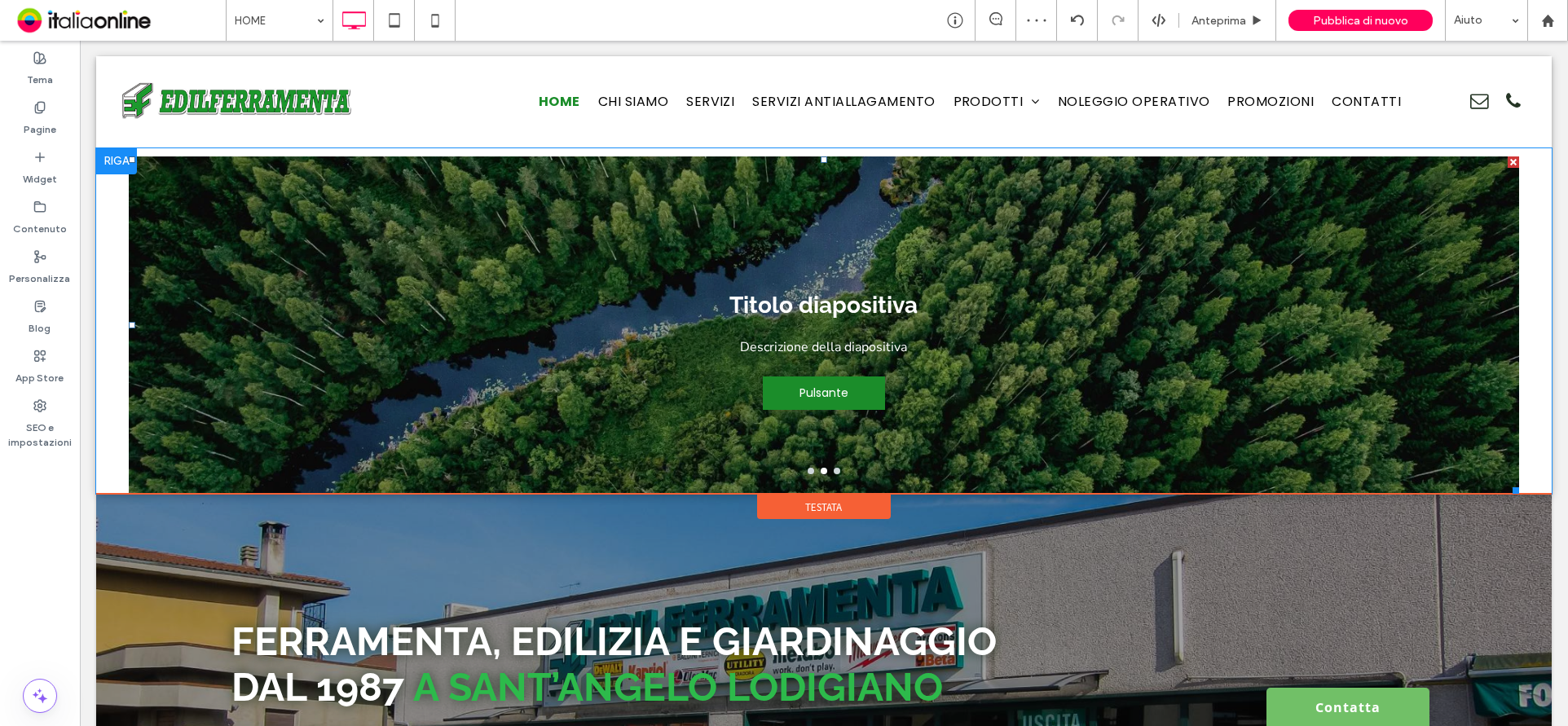
click at [1530, 319] on div "Click To Paste Click To Paste Titolo diapositiva Descrizione della diapositiva …" at bounding box center [824, 321] width 1455 height 346
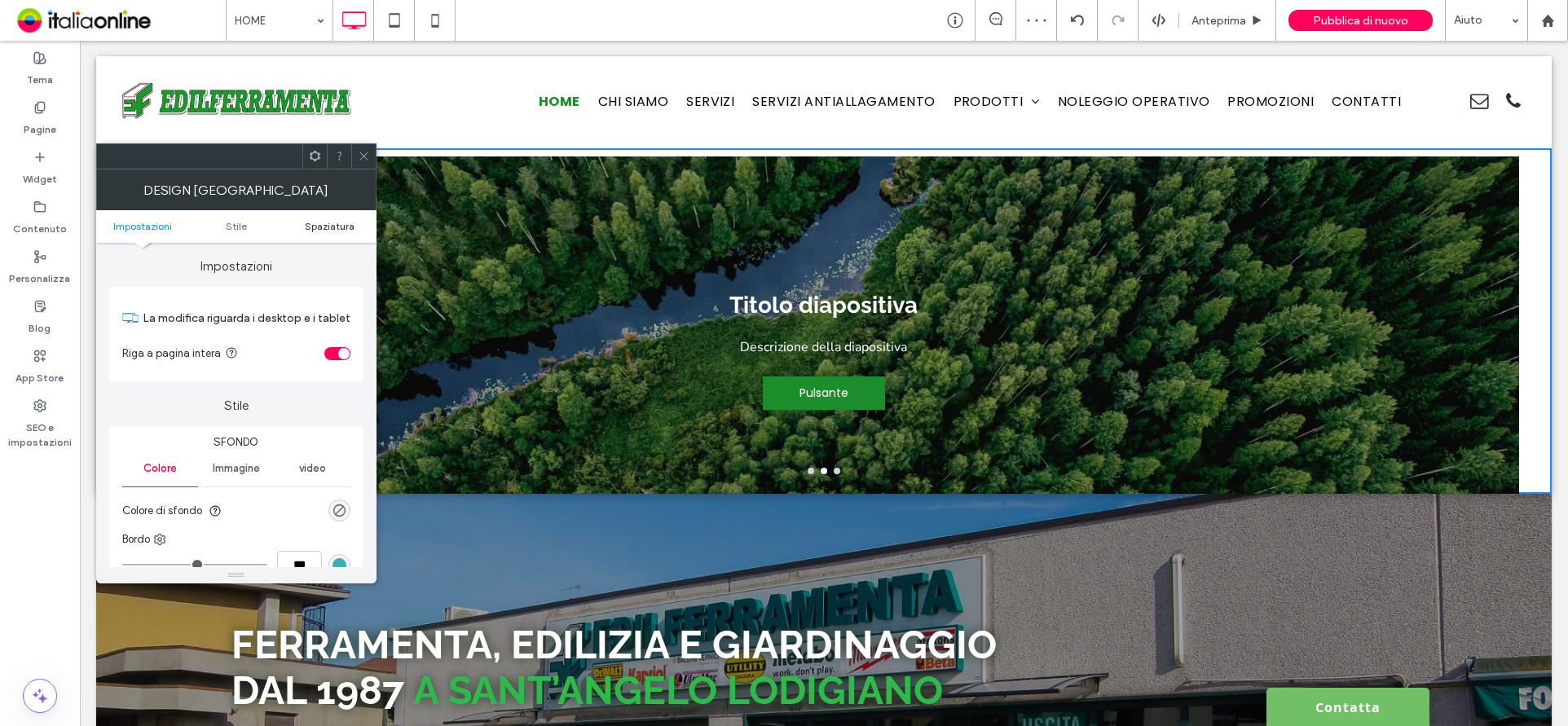
click at [351, 226] on span "Spaziatura" at bounding box center [330, 226] width 50 height 12
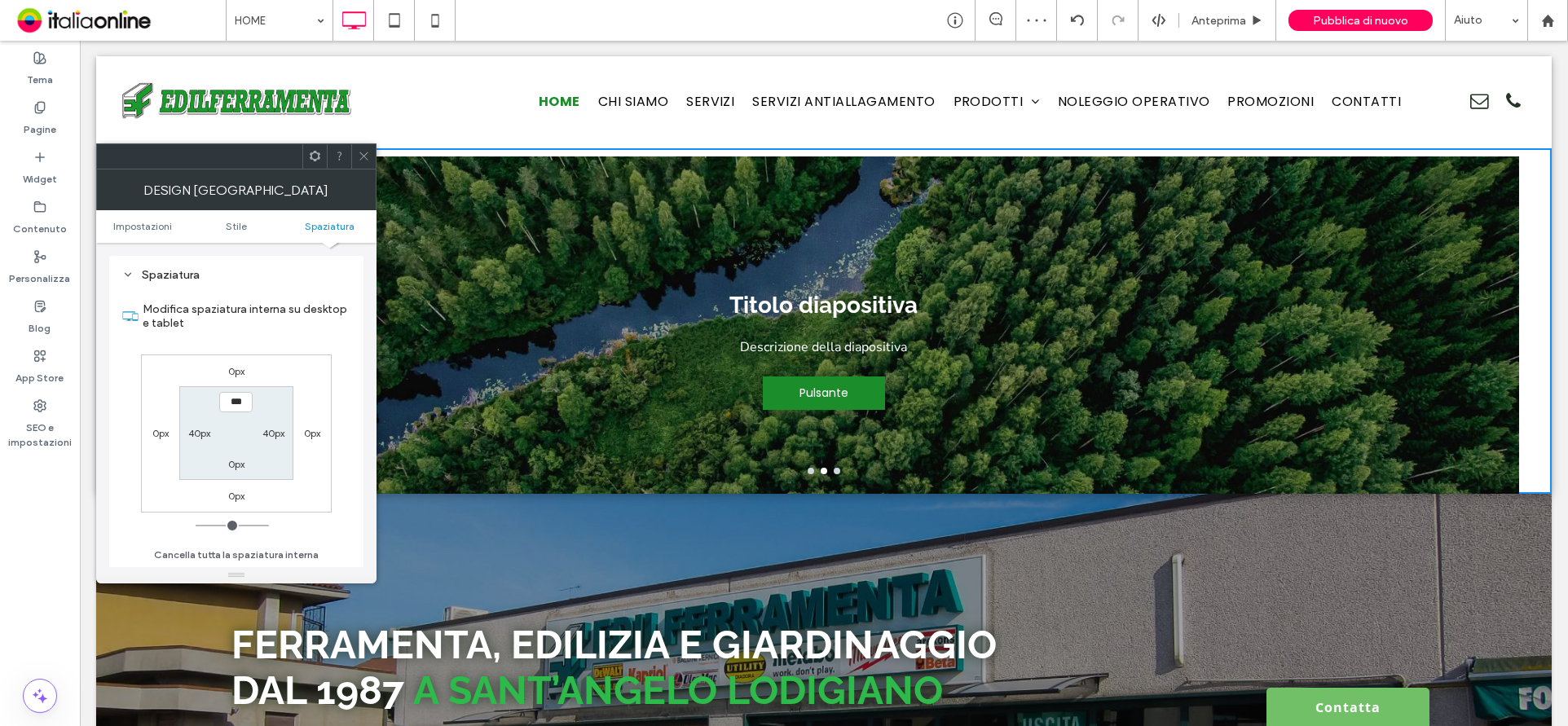
drag, startPoint x: 261, startPoint y: 445, endPoint x: 275, endPoint y: 432, distance: 19.1
click at [261, 445] on section "*** 40px 0px 40px" at bounding box center [236, 433] width 114 height 94
click at [275, 432] on label "40px" at bounding box center [273, 433] width 22 height 12
type input "**"
type input "*"
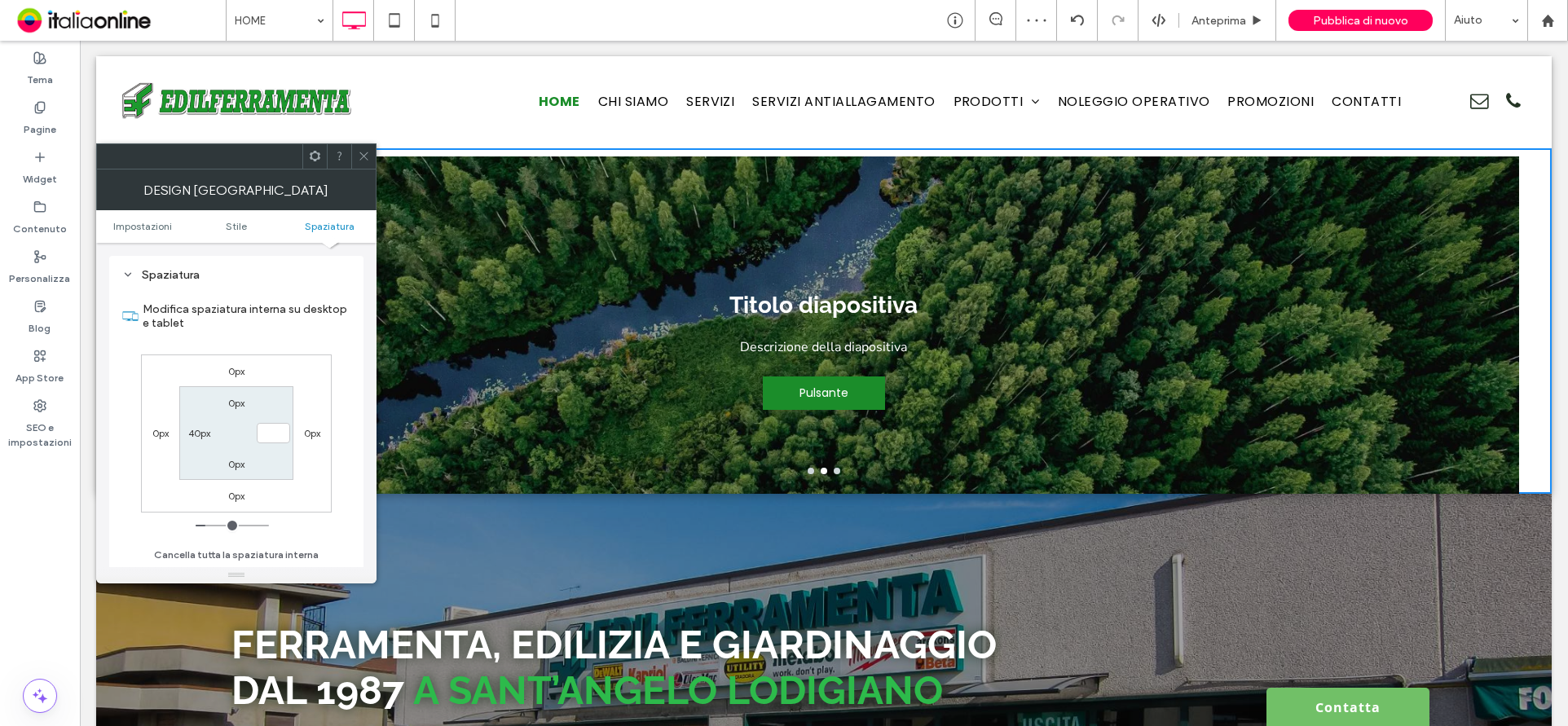
type input "***"
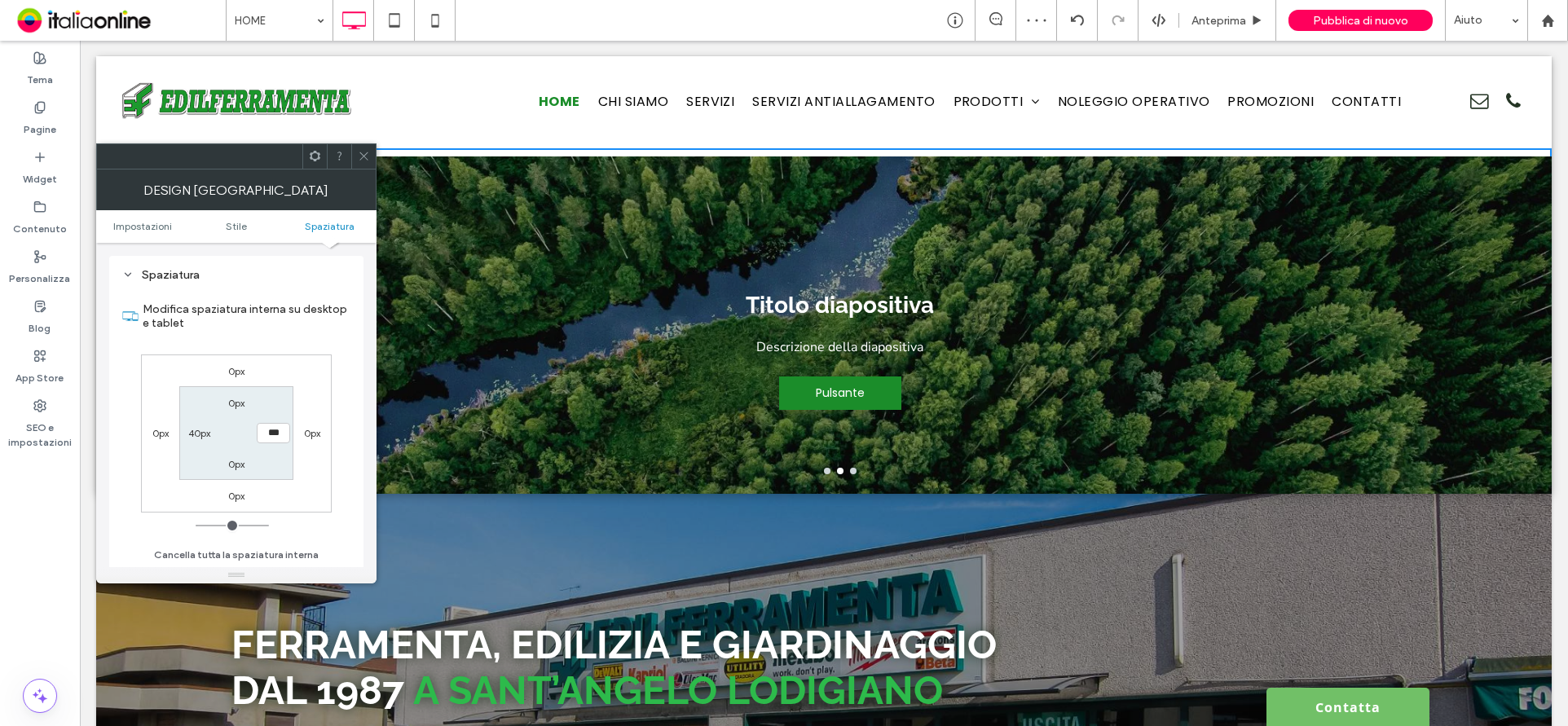
click at [197, 433] on label "40px" at bounding box center [199, 433] width 22 height 12
type input "*"
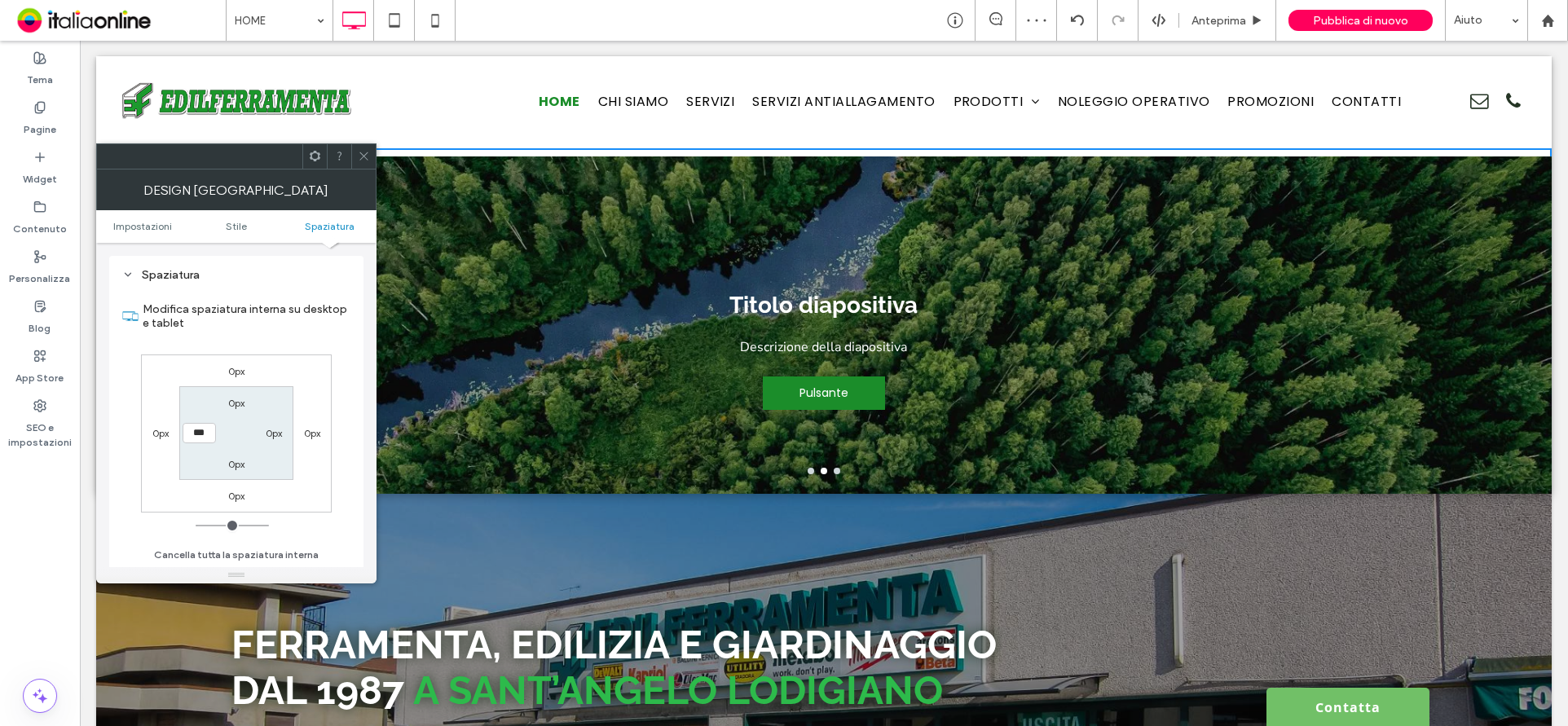
click at [370, 154] on div at bounding box center [364, 156] width 25 height 25
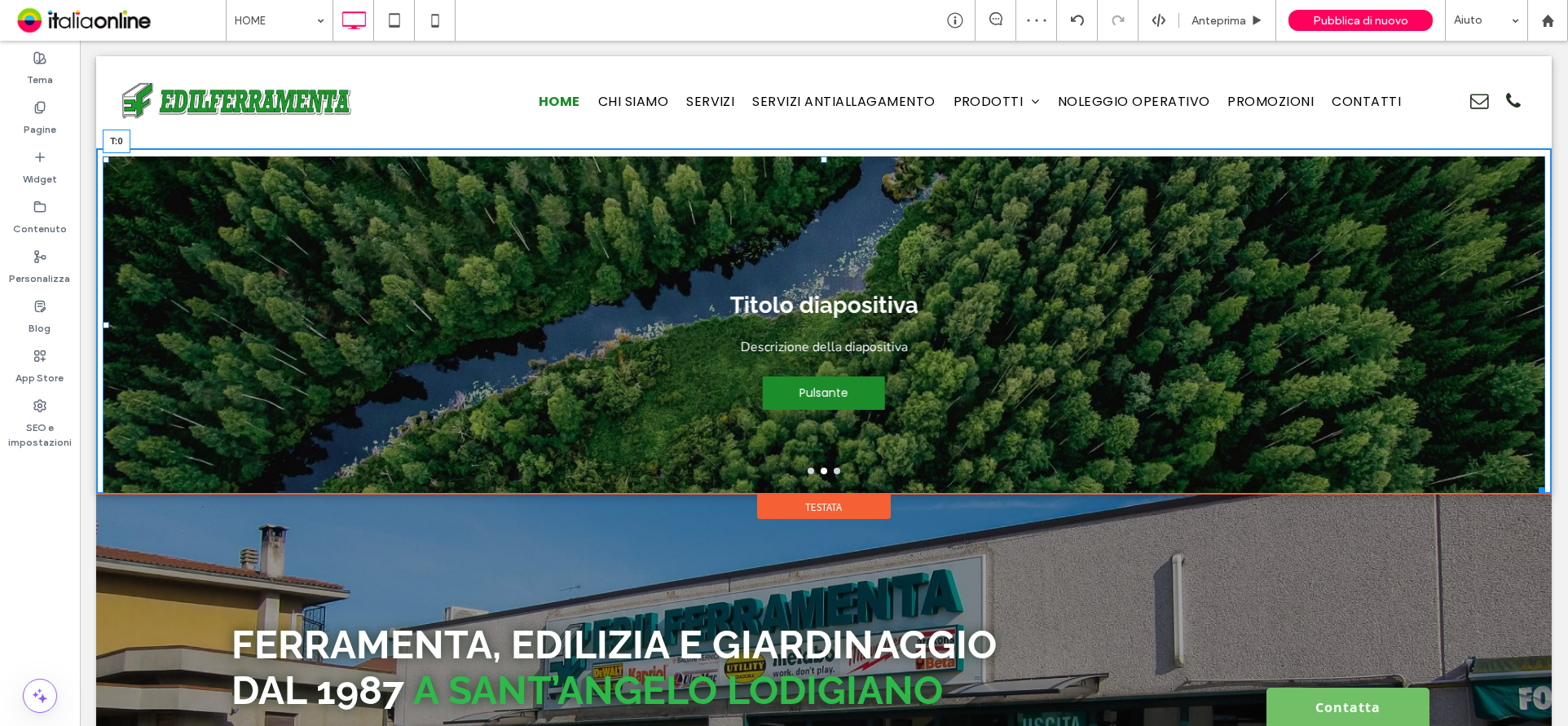
drag, startPoint x: 813, startPoint y: 157, endPoint x: 902, endPoint y: 172, distance: 90.3
click at [822, 132] on div "Click To Paste HOME CHI SIAMO SERVIZI SERVIZI ANTIALLAGAMENTO PRODOTTI RECINZIO…" at bounding box center [824, 274] width 1455 height 437
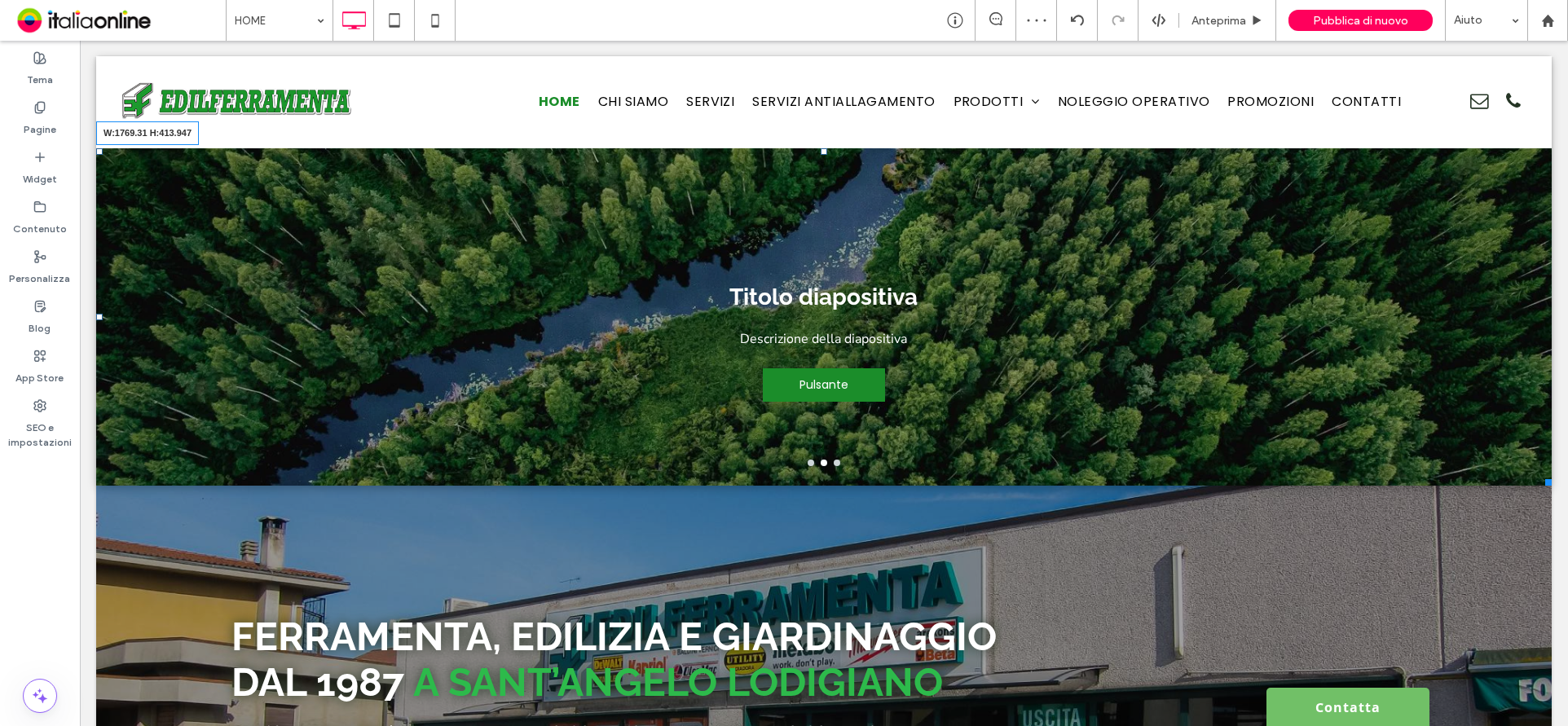
drag, startPoint x: 1531, startPoint y: 478, endPoint x: 1564, endPoint y: 626, distance: 151.6
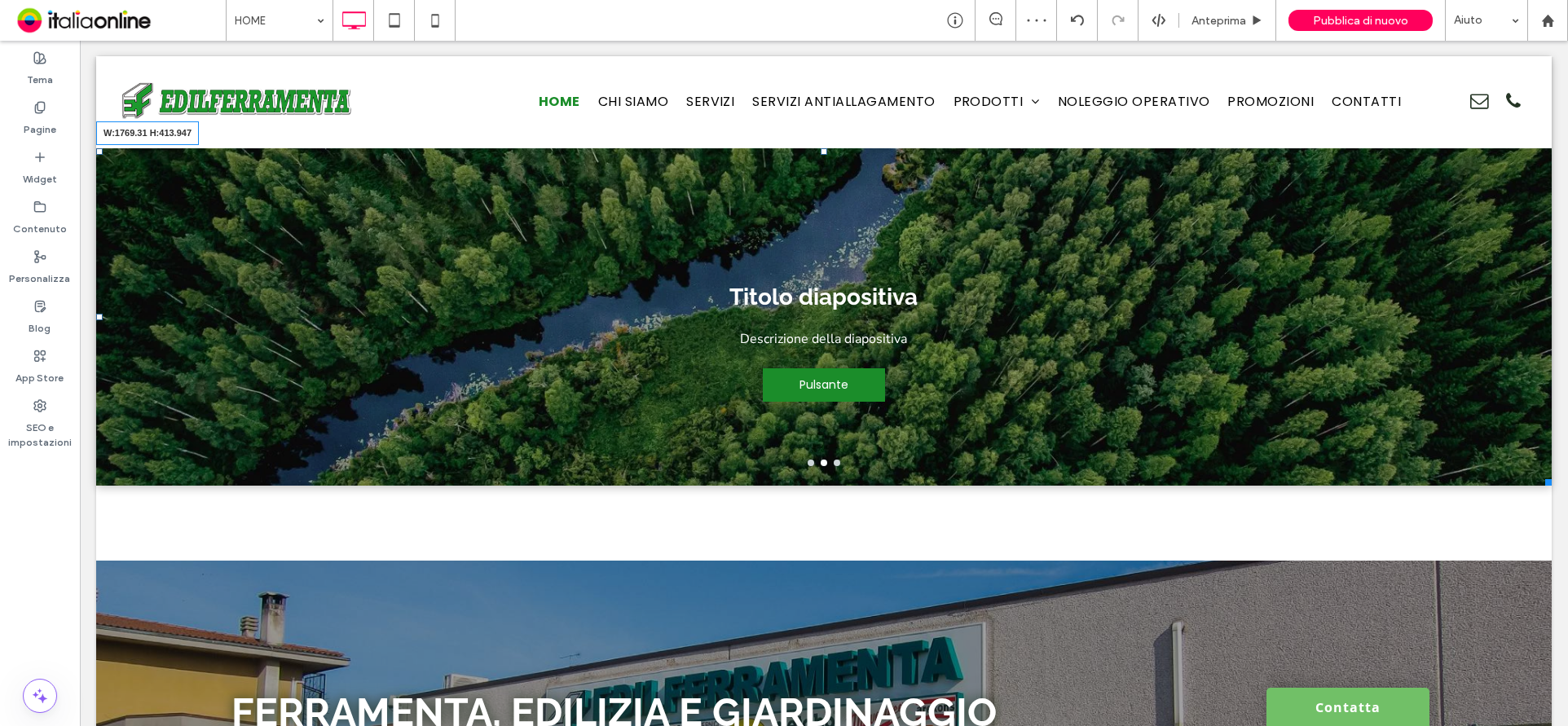
drag, startPoint x: 1530, startPoint y: 473, endPoint x: 1570, endPoint y: 657, distance: 188.3
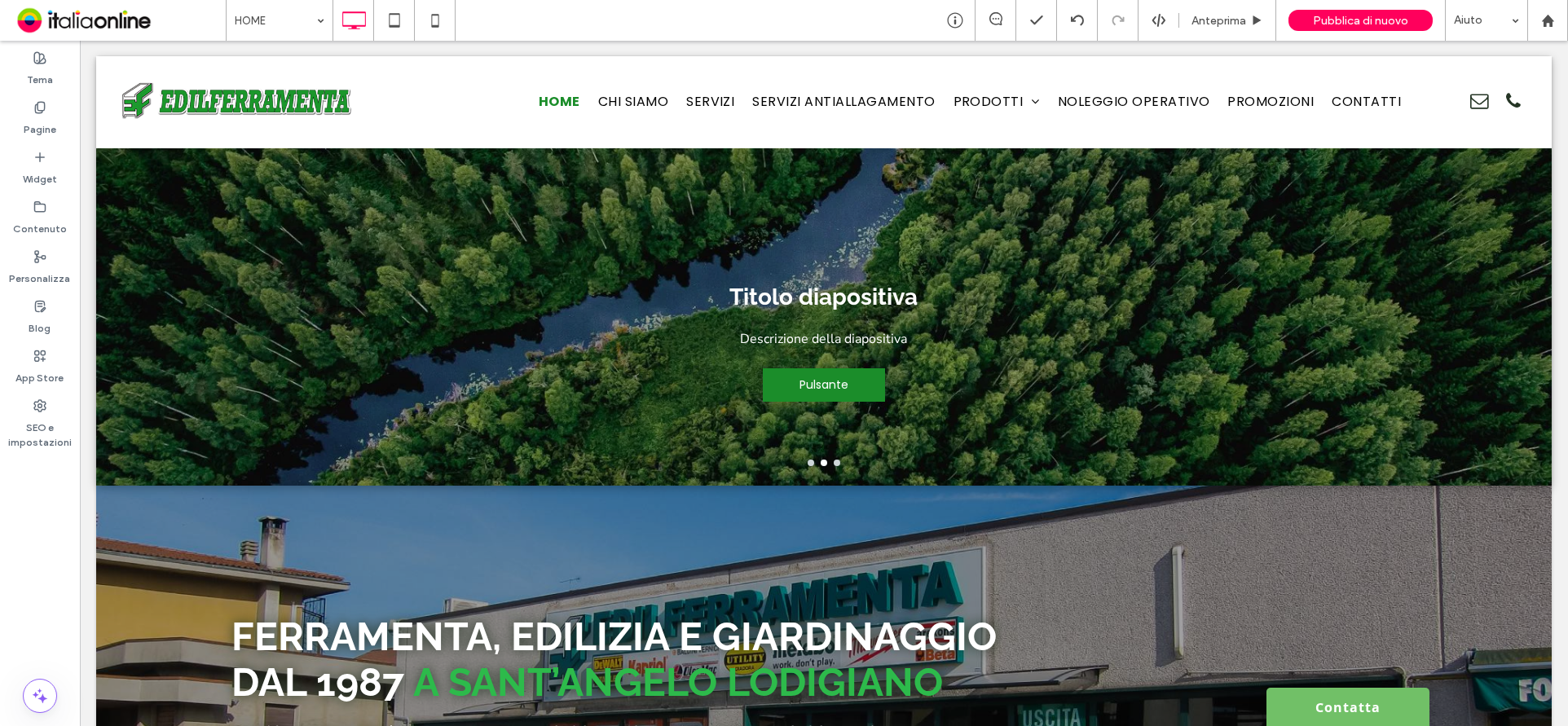
click at [775, 5] on div "HOME Anteprima Pubblica di nuovo Aiuto" at bounding box center [897, 20] width 1342 height 41
